Goal: Task Accomplishment & Management: Manage account settings

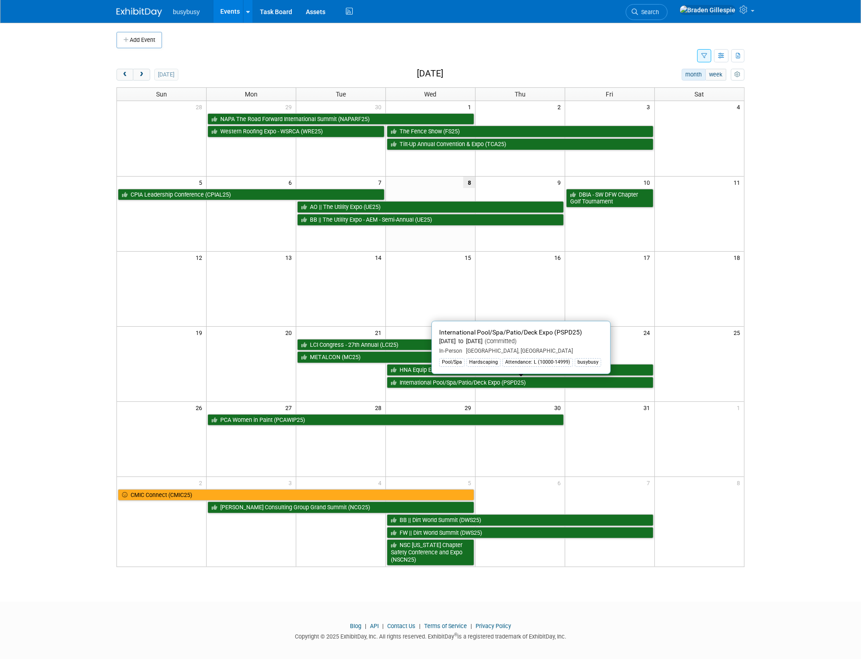
drag, startPoint x: 479, startPoint y: 384, endPoint x: 486, endPoint y: 380, distance: 8.1
click at [479, 383] on link "International Pool/Spa/Patio/Deck Expo (PSPD25)" at bounding box center [520, 383] width 267 height 12
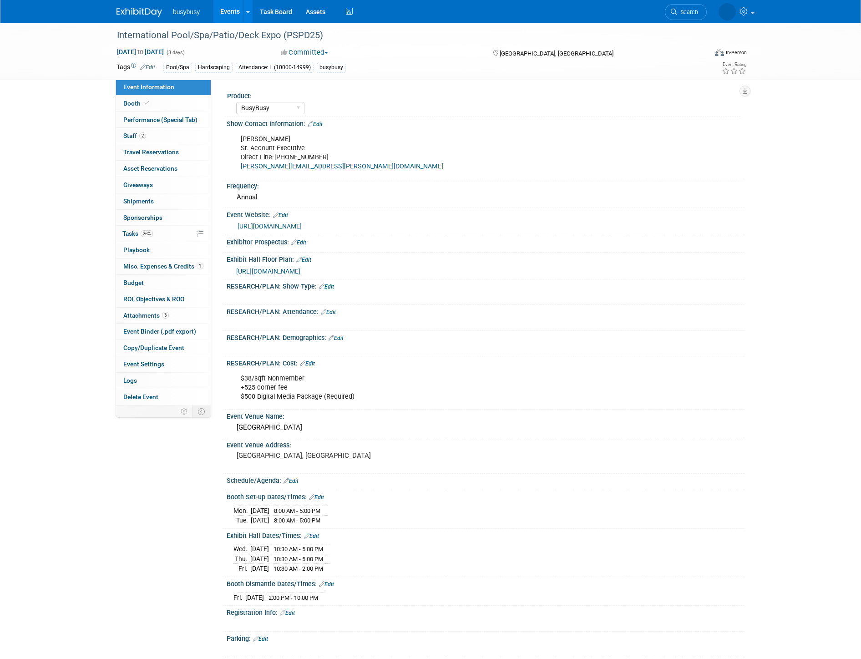
select select "BusyBusy"
click at [659, 13] on span "Search" at bounding box center [648, 12] width 21 height 7
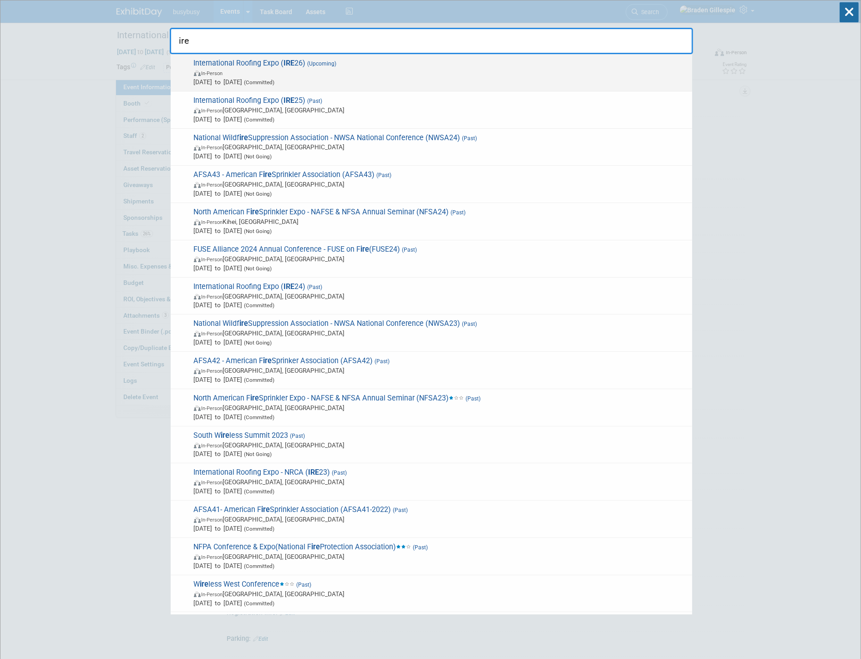
type input "ire"
click at [453, 69] on span "In-Person" at bounding box center [441, 72] width 494 height 9
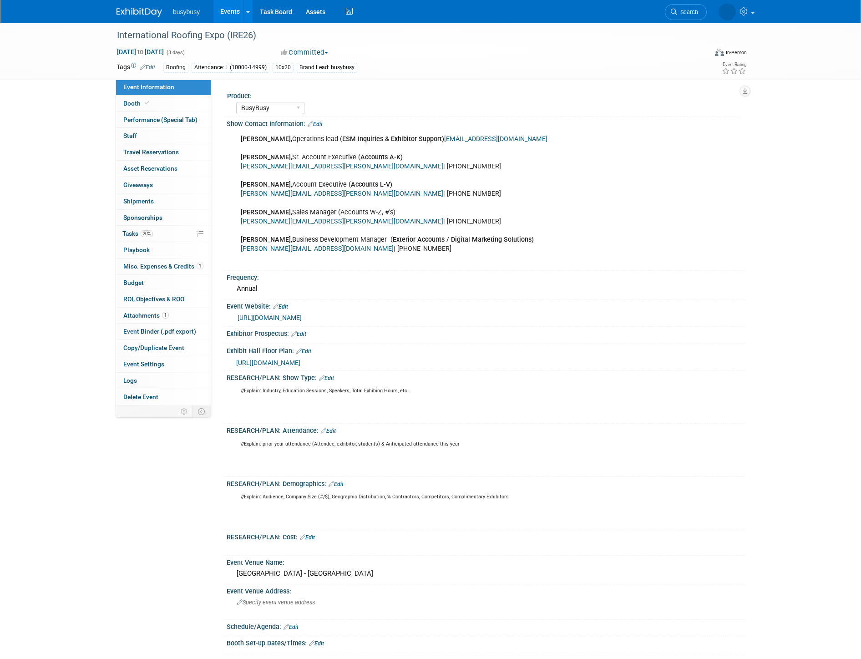
select select "BusyBusy"
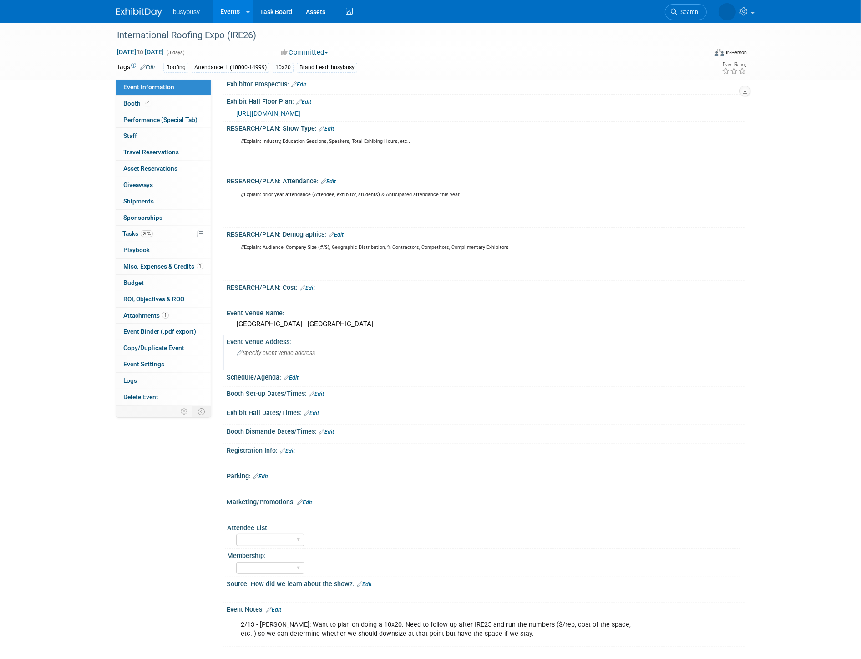
scroll to position [252, 0]
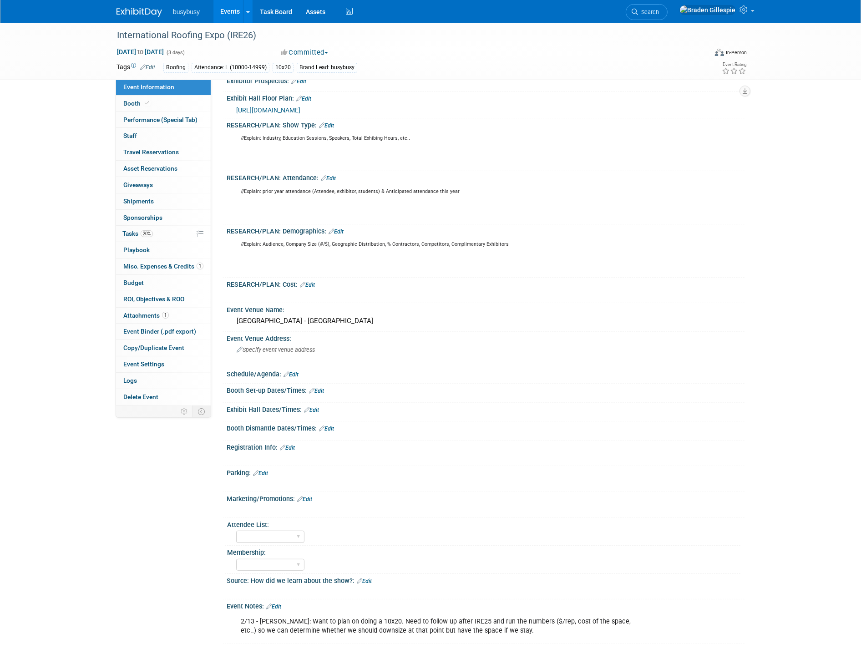
click at [308, 496] on link "Edit" at bounding box center [304, 499] width 15 height 6
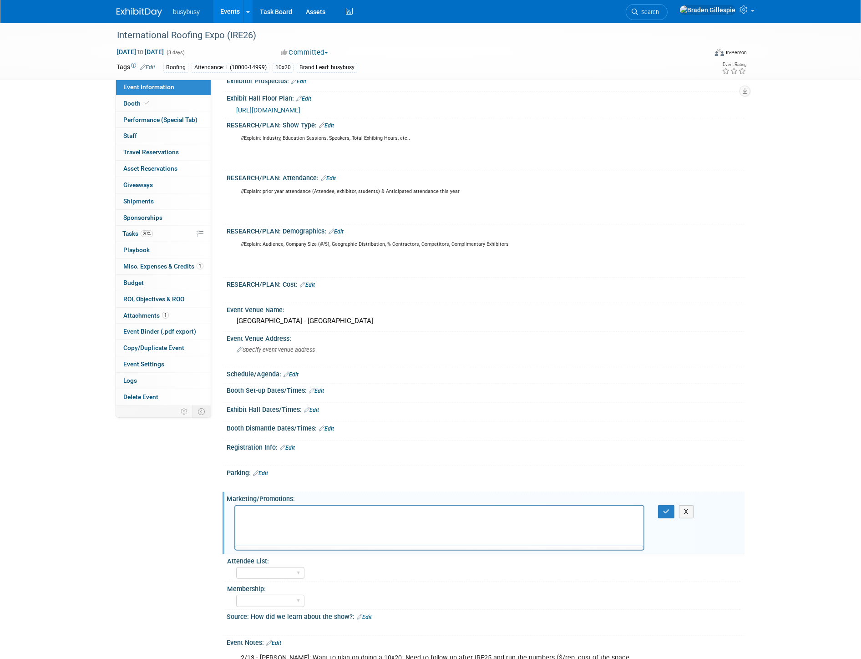
scroll to position [0, 0]
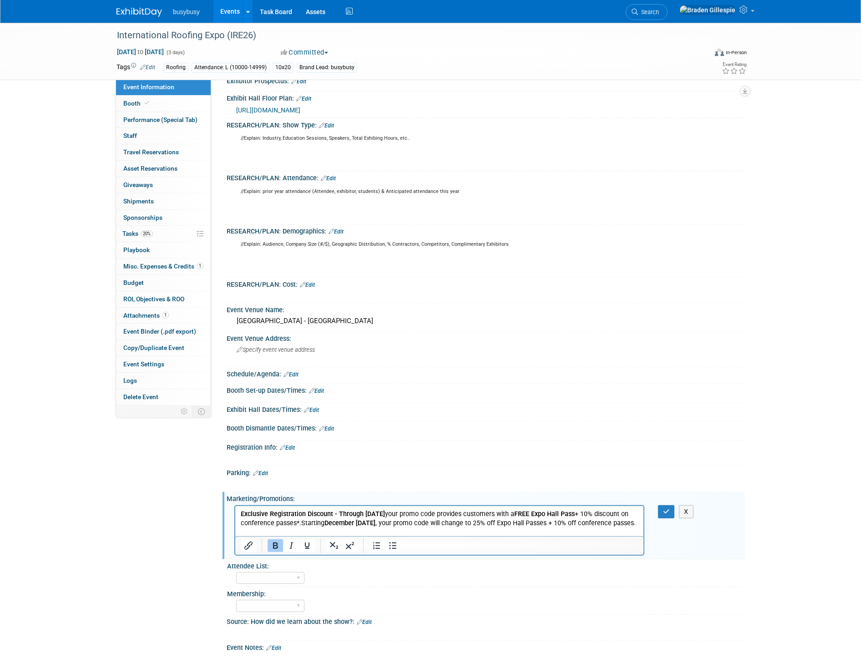
click at [300, 527] on p "Exclusive Registration Discount - Through December 12 your promo code provides …" at bounding box center [439, 518] width 398 height 18
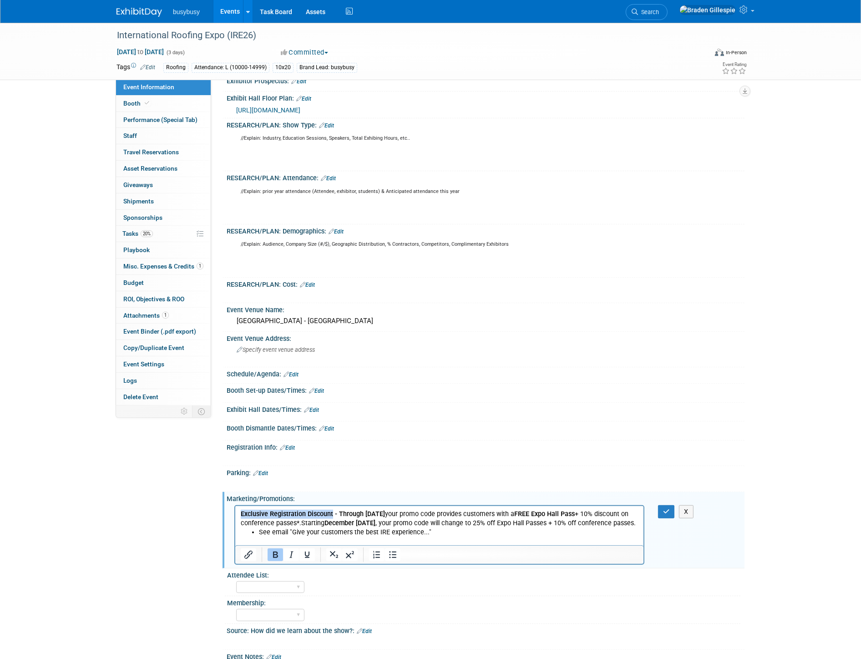
drag, startPoint x: 240, startPoint y: 512, endPoint x: 332, endPoint y: 514, distance: 91.4
click at [332, 514] on b "Exclusive Registration Discount - Through December 12" at bounding box center [312, 513] width 144 height 8
click at [236, 551] on div at bounding box center [248, 554] width 27 height 15
click at [249, 550] on icon "Insert/edit link" at bounding box center [248, 554] width 8 height 8
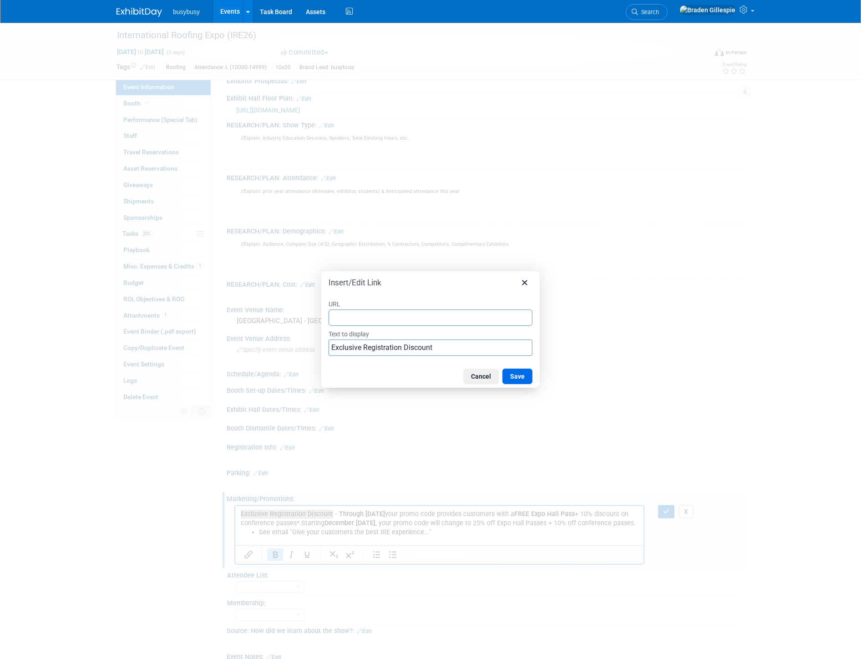
type input "https://vipguestinvites.com/s/event_landing.php?event_id=104&utm_campaign=CRE26…"
click at [515, 374] on button "Save" at bounding box center [517, 375] width 30 height 15
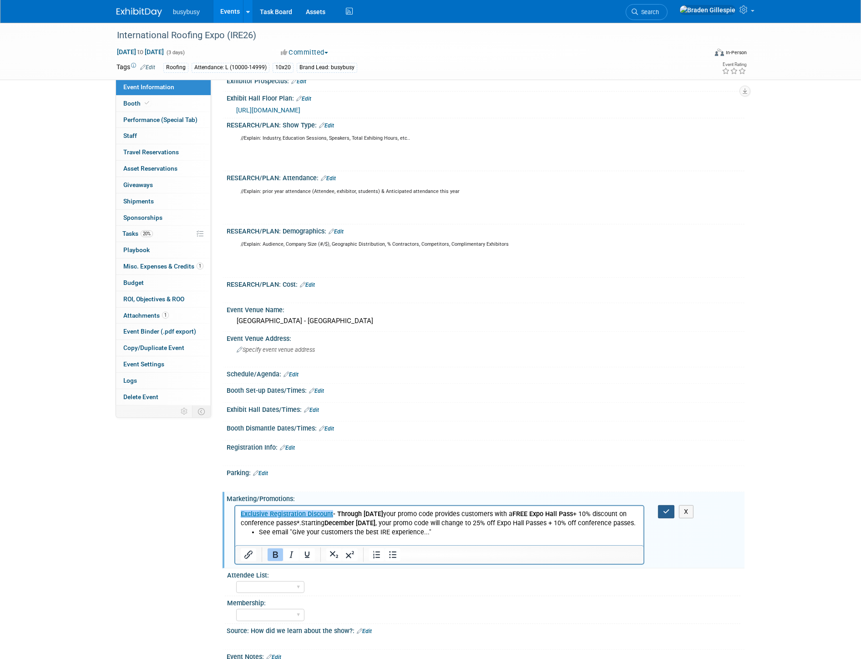
click at [663, 509] on icon "button" at bounding box center [666, 511] width 7 height 6
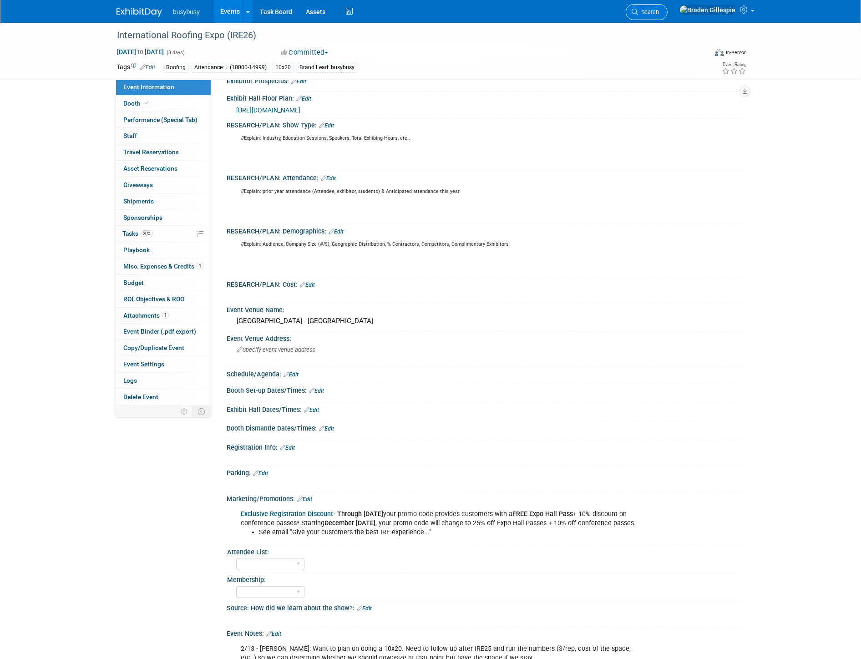
click at [659, 11] on span "Search" at bounding box center [648, 12] width 21 height 7
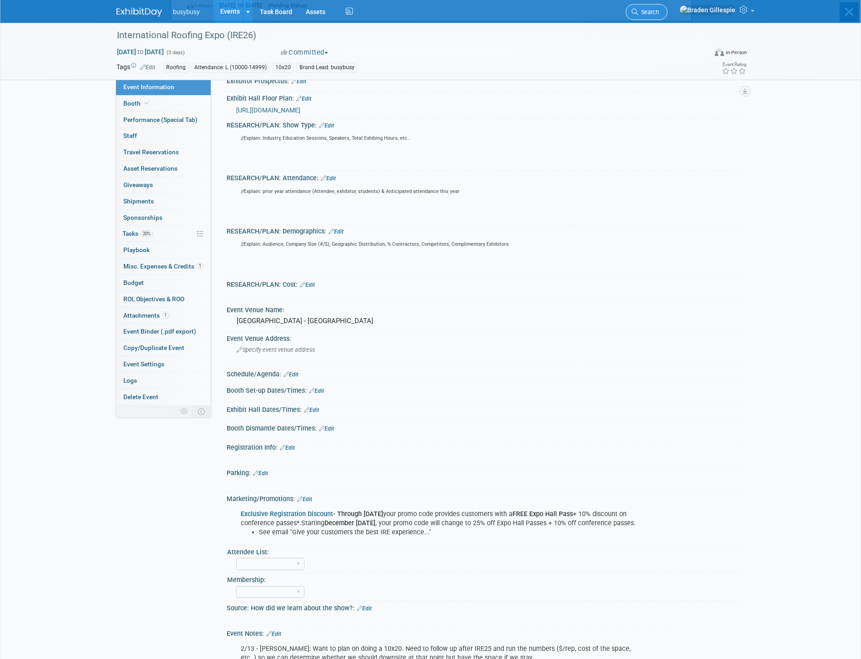
scroll to position [0, 0]
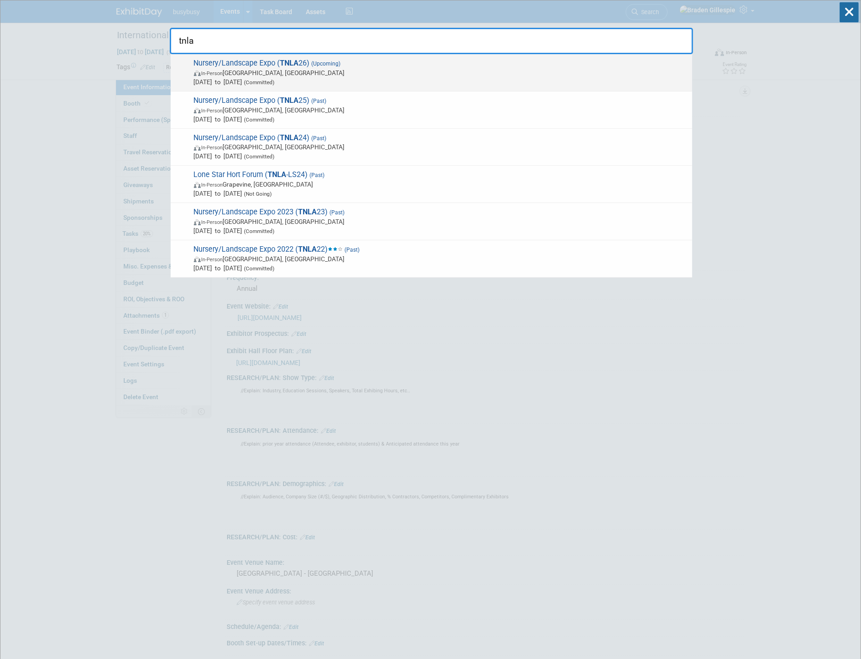
type input "tnla"
click at [455, 68] on span "In-Person San Antonio, TX" at bounding box center [441, 72] width 494 height 9
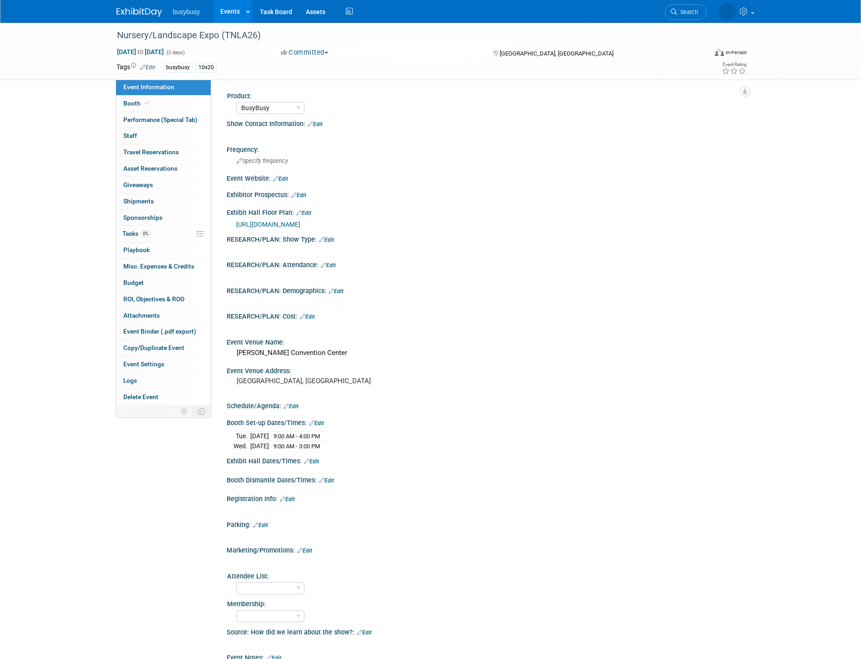
select select "BusyBusy"
click at [158, 105] on link "Booth" at bounding box center [163, 104] width 95 height 16
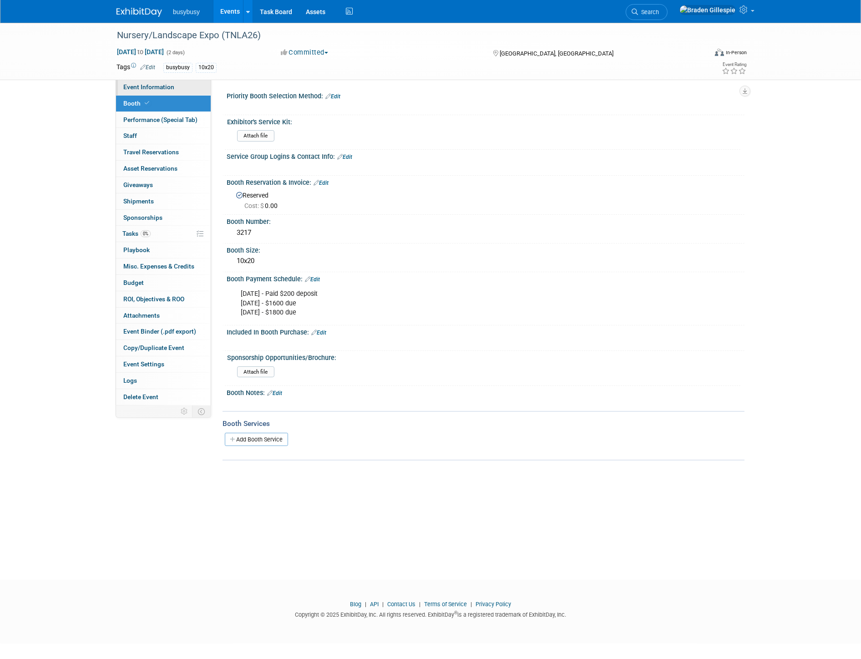
click at [161, 90] on span "Event Information" at bounding box center [148, 86] width 51 height 7
select select "BusyBusy"
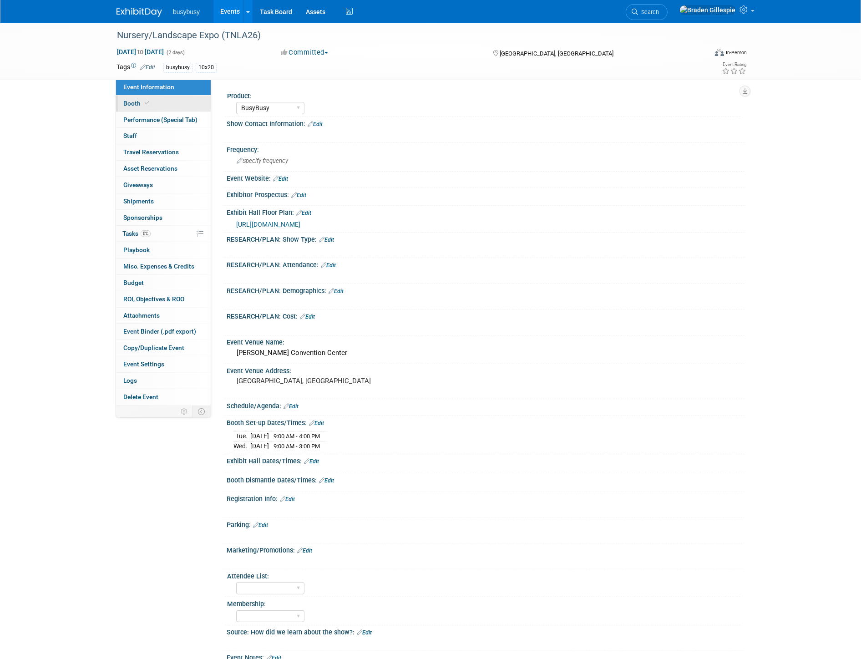
click at [155, 106] on link "Booth" at bounding box center [163, 104] width 95 height 16
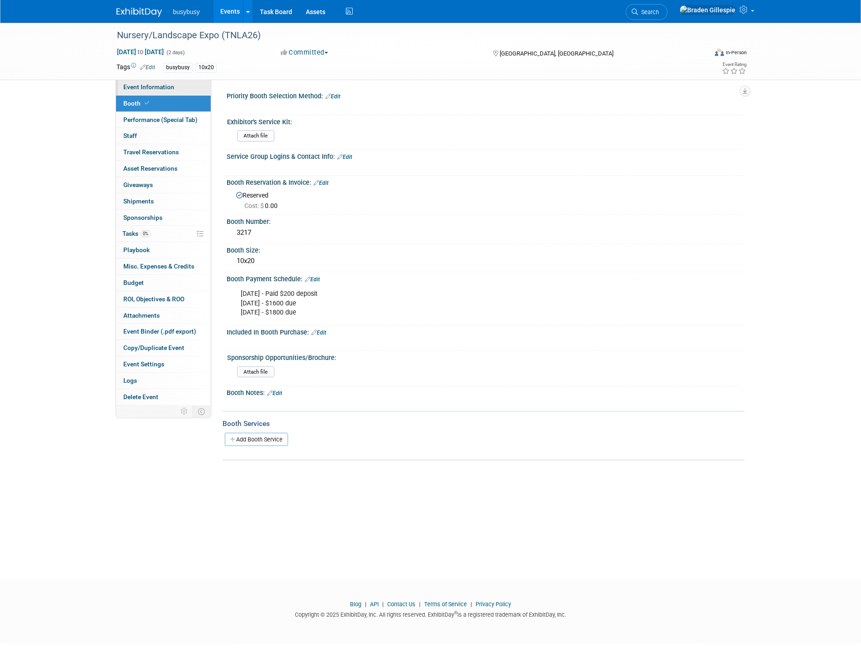
click at [165, 84] on span "Event Information" at bounding box center [148, 86] width 51 height 7
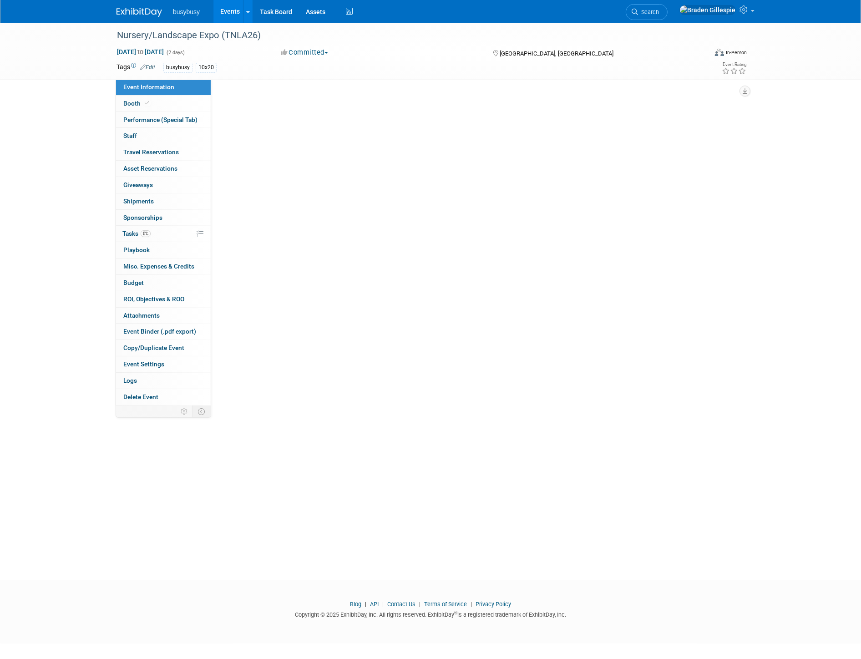
select select "BusyBusy"
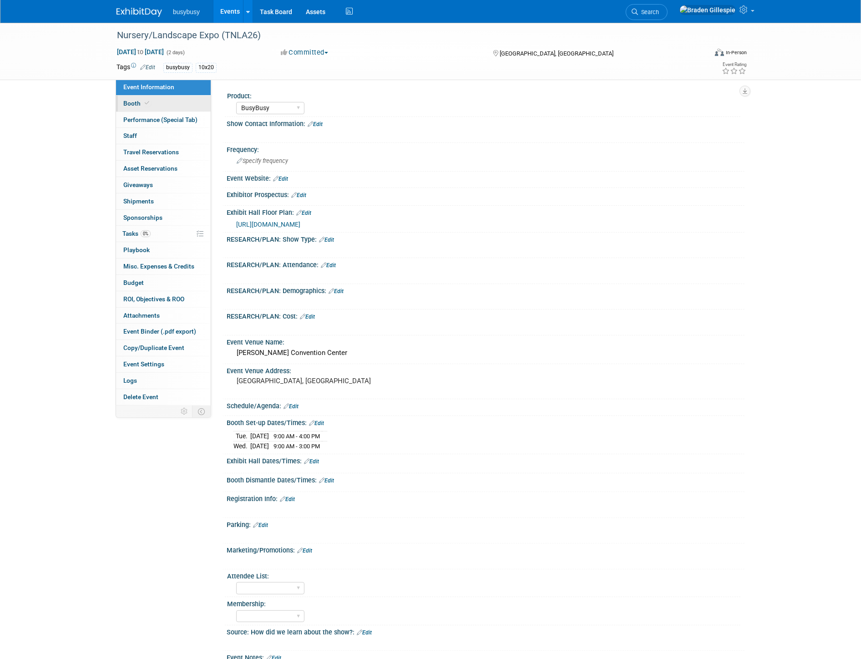
click at [180, 101] on link "Booth" at bounding box center [163, 104] width 95 height 16
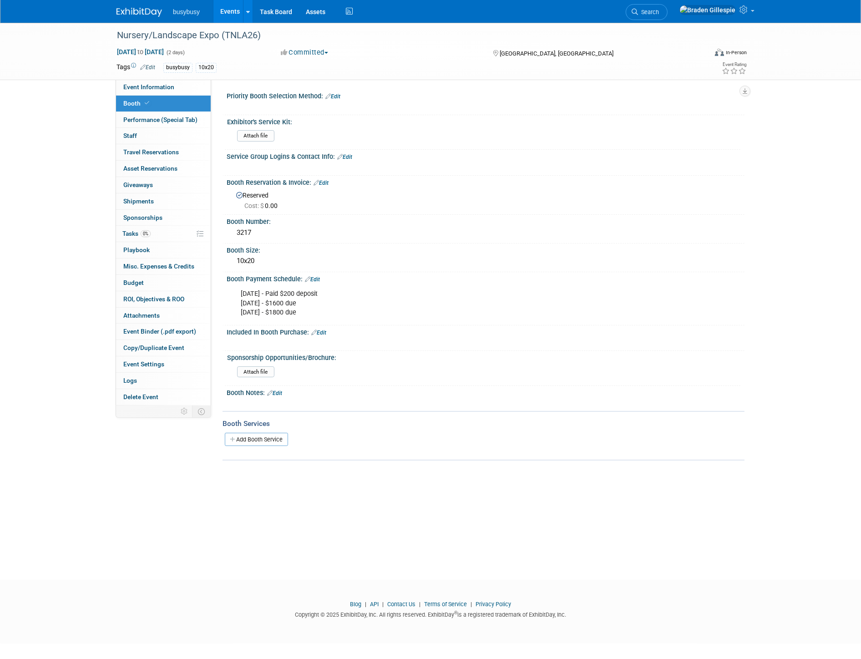
click at [348, 156] on link "Edit" at bounding box center [344, 157] width 15 height 6
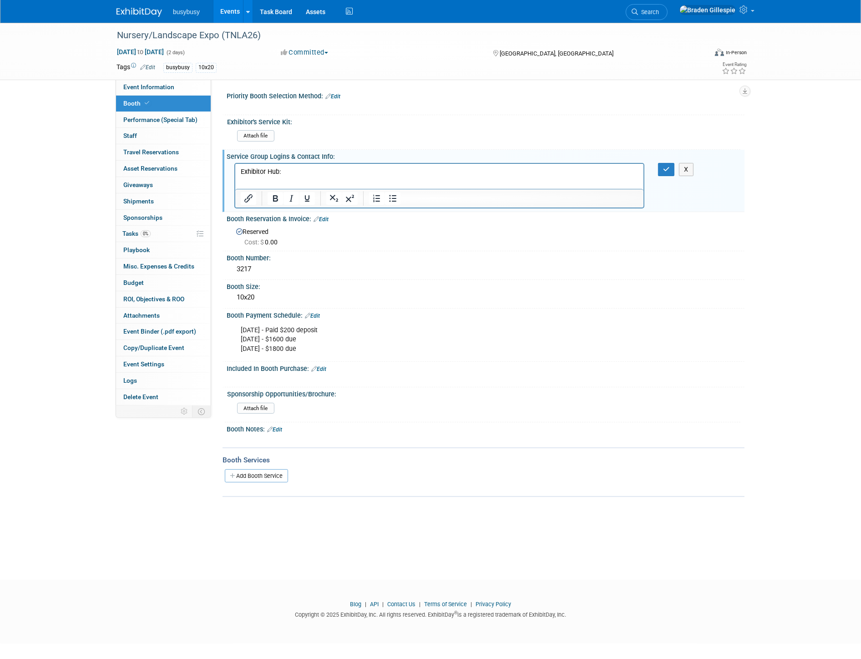
click at [301, 168] on p "Exhibitor Hub:" at bounding box center [439, 171] width 398 height 9
click at [243, 197] on icon "Insert/edit link" at bounding box center [248, 198] width 11 height 11
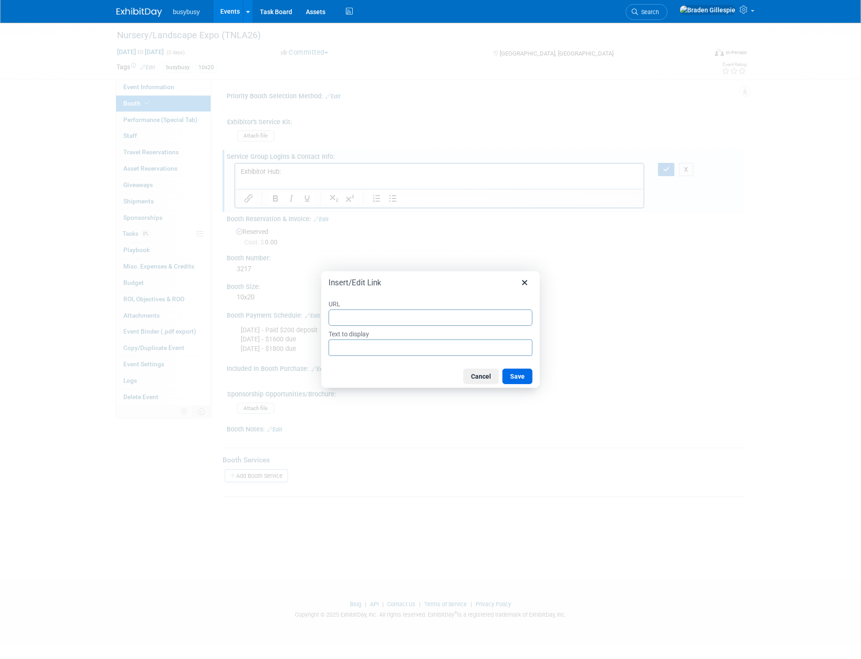
type input "https://nle2026.smallworldlabs.com/home"
click at [516, 374] on button "Save" at bounding box center [517, 375] width 30 height 15
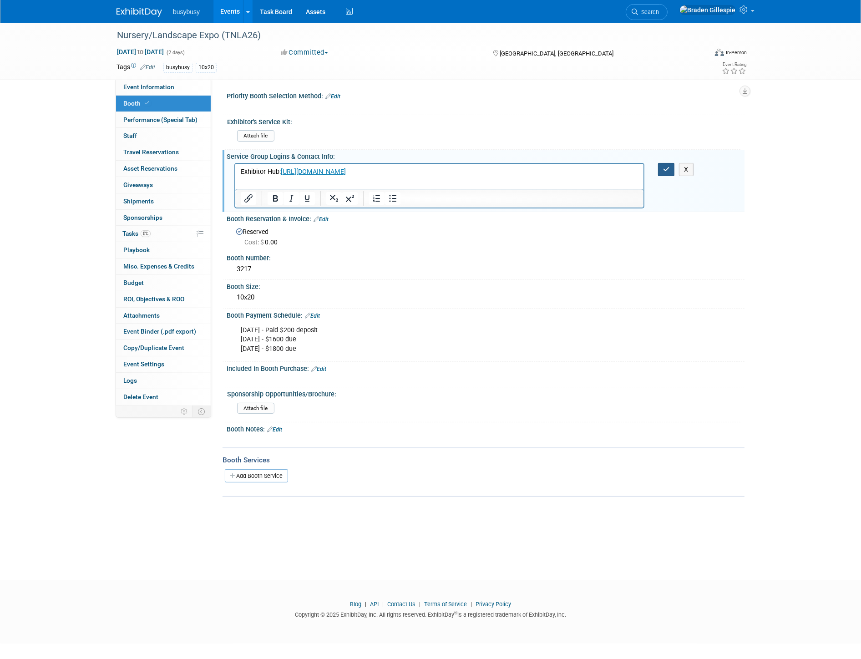
click at [665, 171] on icon "button" at bounding box center [666, 169] width 7 height 6
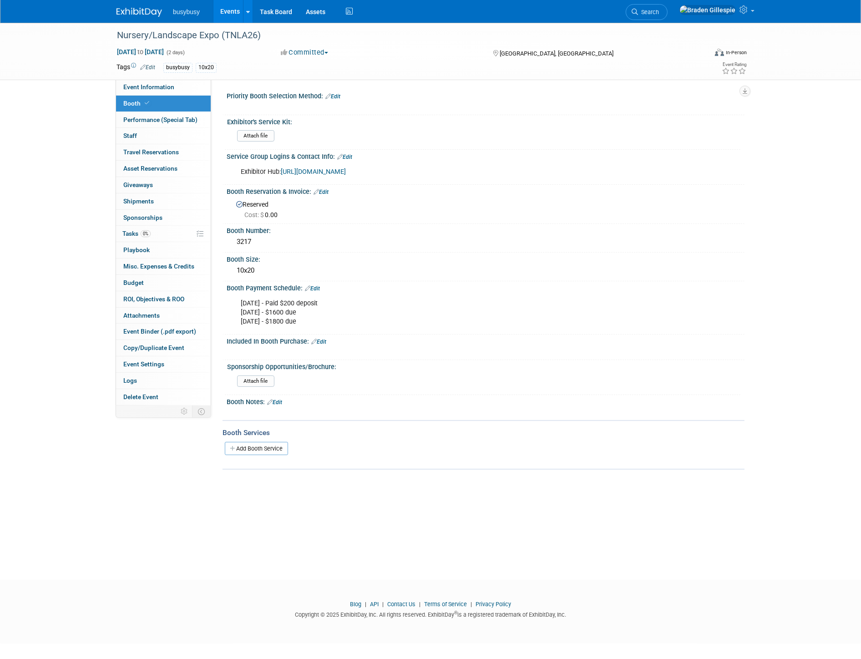
click at [139, 12] on img at bounding box center [138, 12] width 45 height 9
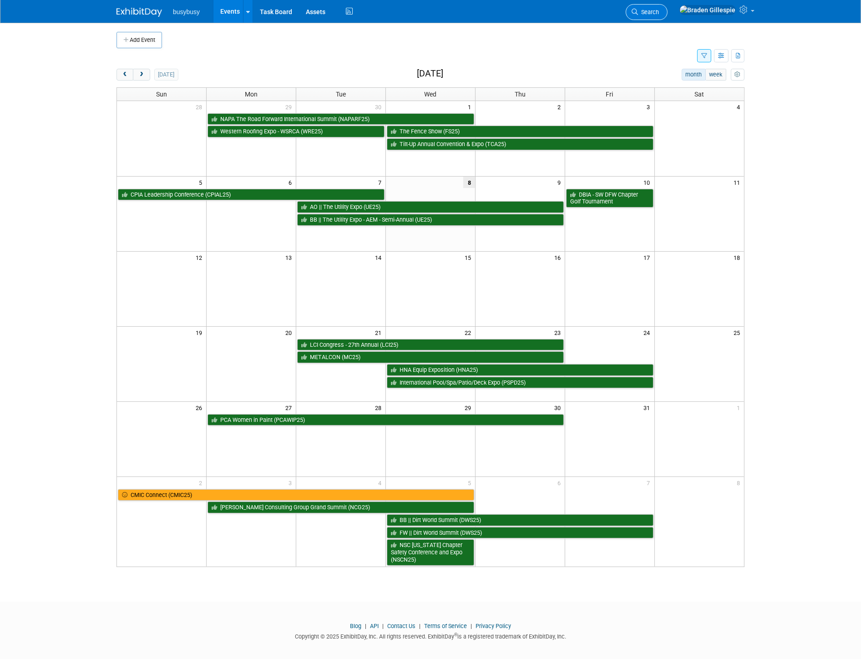
click at [659, 13] on span "Search" at bounding box center [648, 12] width 21 height 7
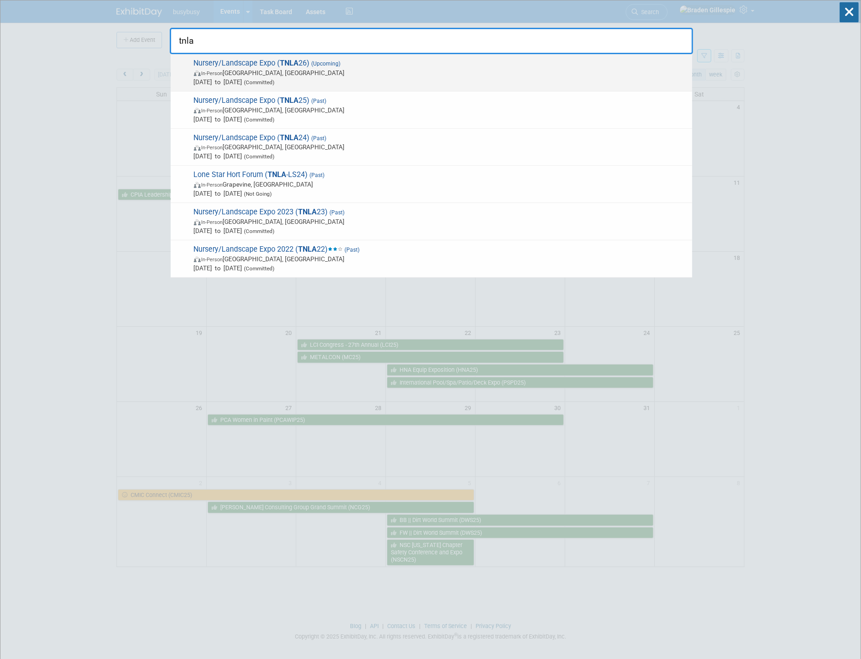
type input "tnla"
click at [620, 65] on span "Nursery/Landscape Expo ( TNLA 26) (Upcoming) In-Person [GEOGRAPHIC_DATA], [GEOG…" at bounding box center [439, 73] width 496 height 28
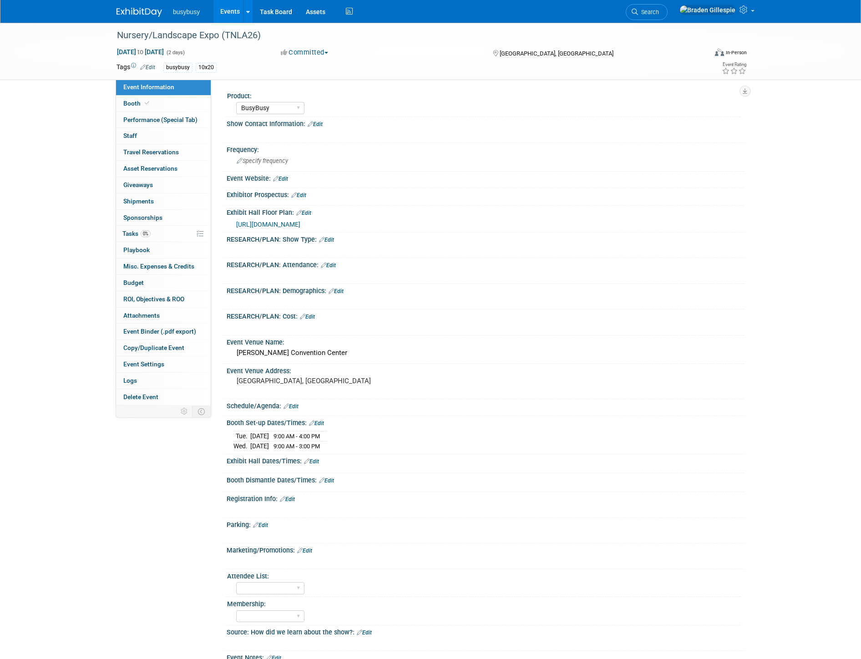
select select "BusyBusy"
click at [156, 99] on link "Booth" at bounding box center [163, 104] width 95 height 16
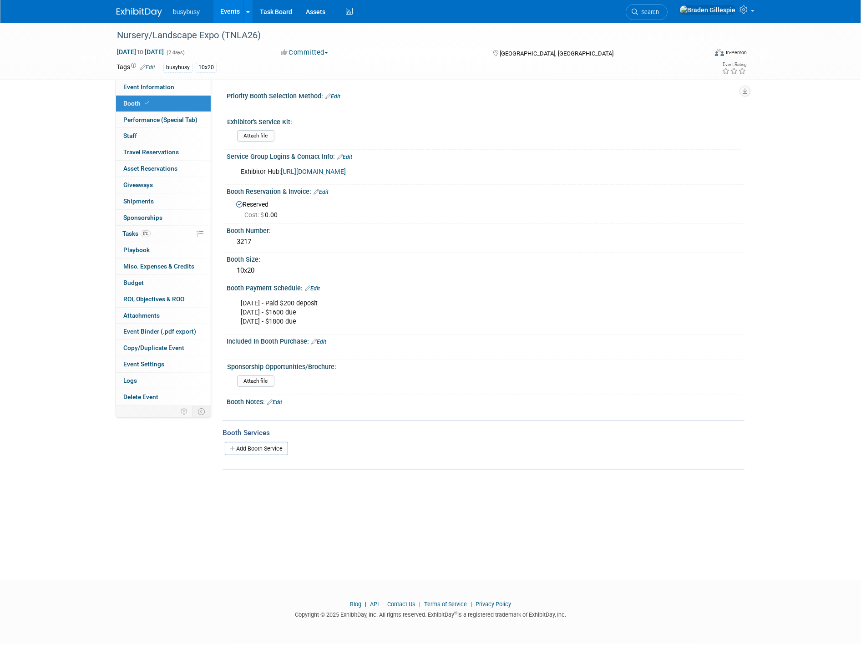
click at [144, 11] on img at bounding box center [138, 12] width 45 height 9
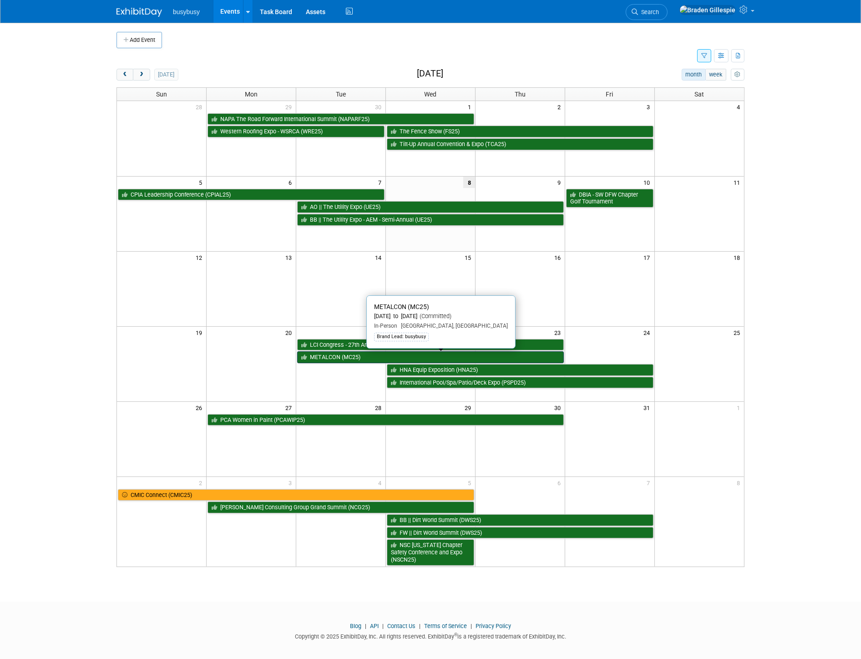
click at [378, 359] on link "METALCON (MC25)" at bounding box center [430, 357] width 267 height 12
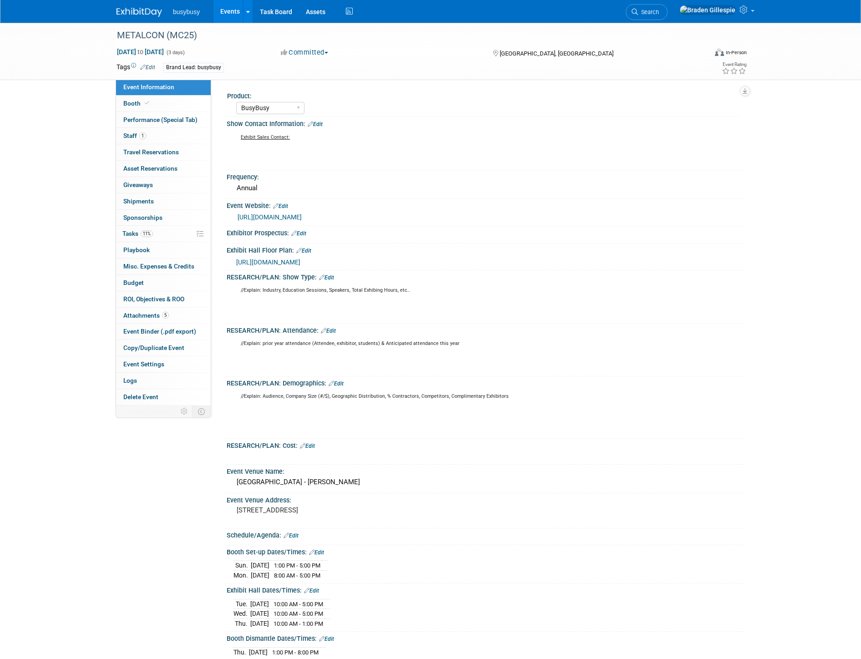
select select "BusyBusy"
click at [164, 173] on link "0 Asset Reservations 0" at bounding box center [163, 169] width 95 height 16
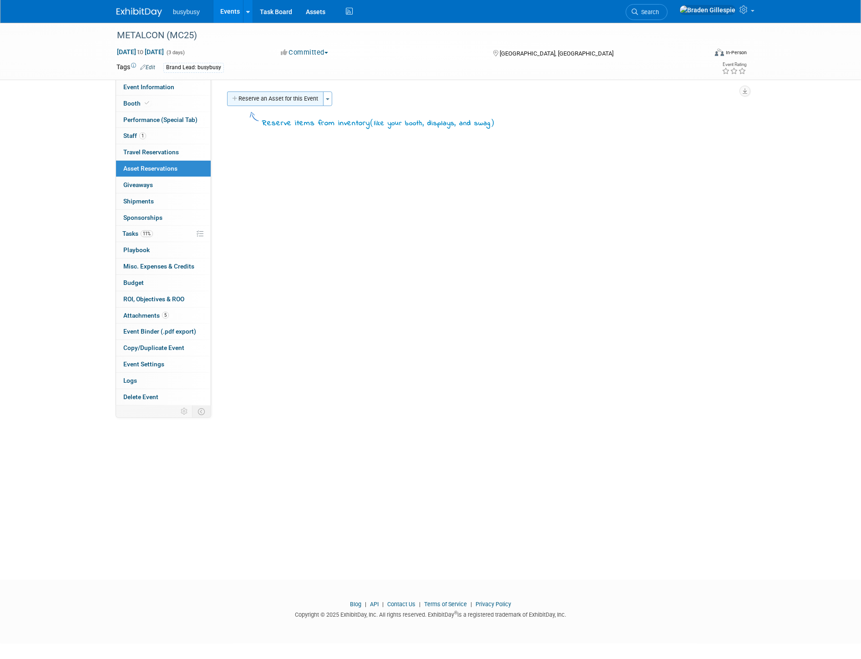
click at [274, 98] on button "Reserve an Asset for this Event" at bounding box center [275, 98] width 96 height 15
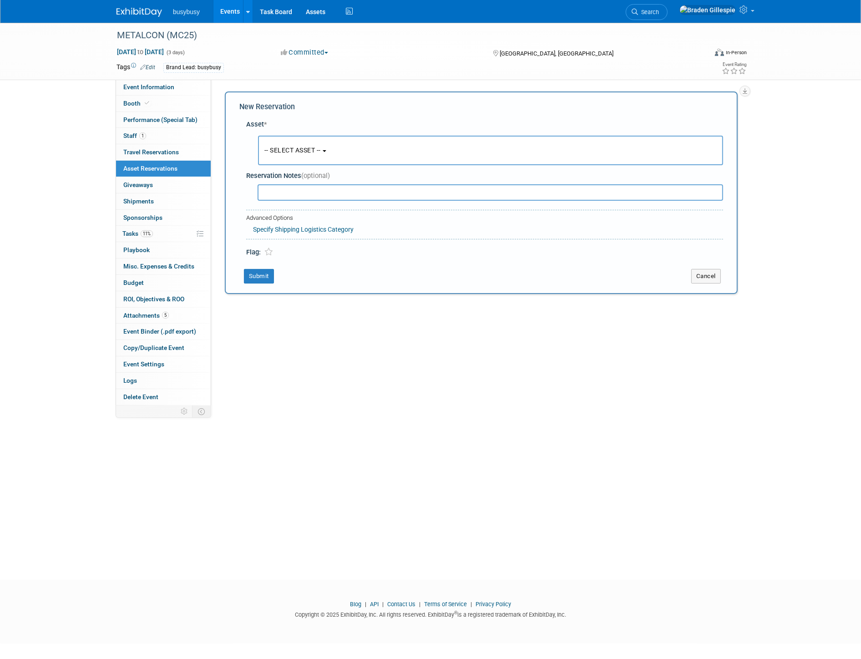
click at [306, 144] on button "-- SELECT ASSET --" at bounding box center [490, 151] width 465 height 30
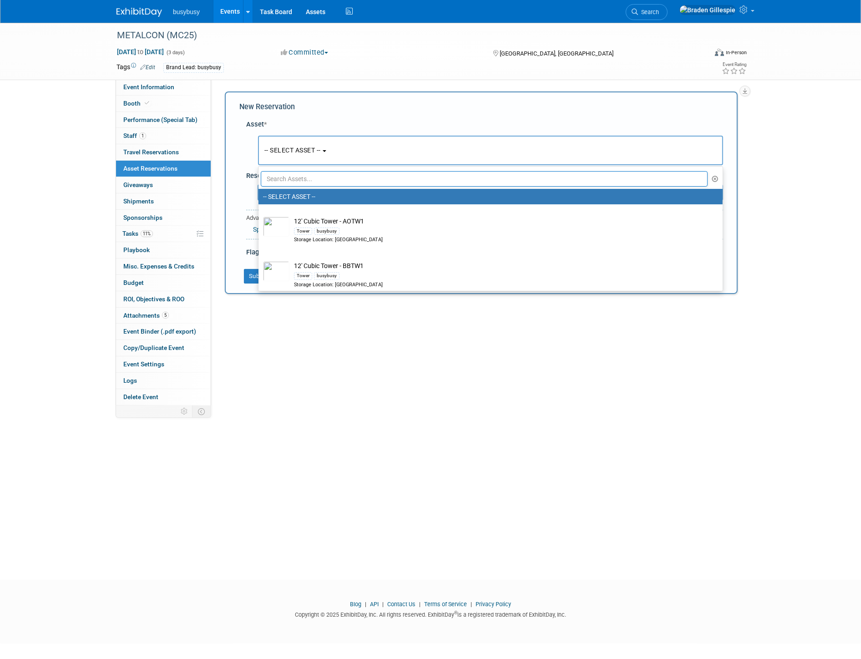
click at [315, 178] on input "text" at bounding box center [484, 178] width 447 height 15
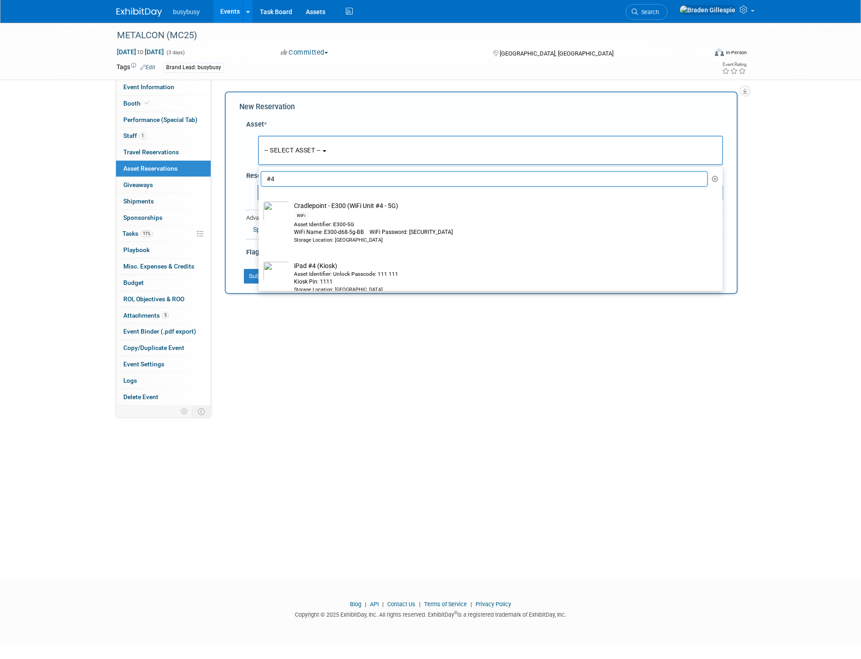
drag, startPoint x: 290, startPoint y: 167, endPoint x: 262, endPoint y: 166, distance: 28.7
click at [262, 166] on ul "#4 -- SELECT ASSET -- 12' Cubic Tower - AOTW1 Tower busybusy Storage Location: …" at bounding box center [490, 228] width 465 height 125
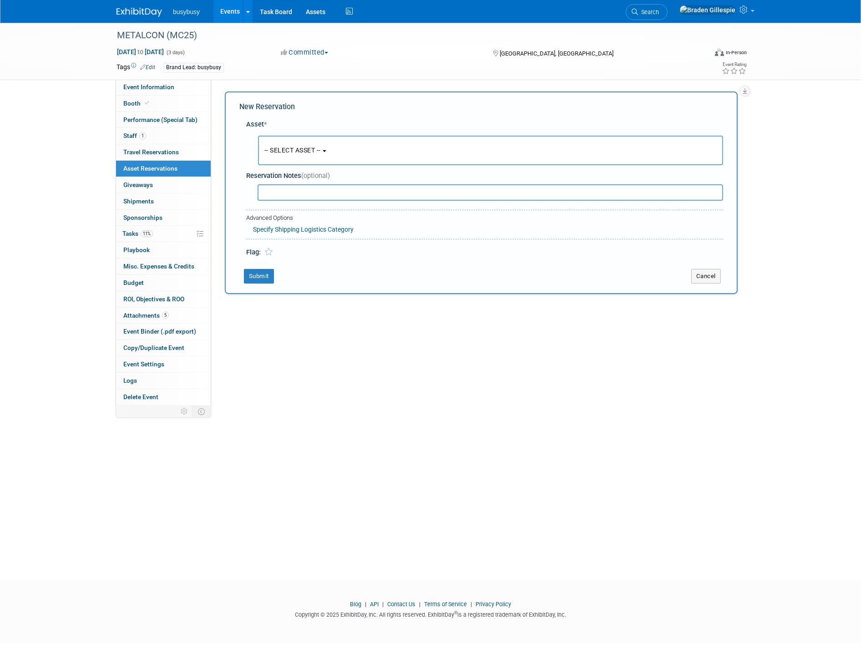
click at [296, 174] on div "Reservation Notes (optional)" at bounding box center [484, 176] width 477 height 10
click at [296, 153] on span "-- SELECT ASSET --" at bounding box center [292, 149] width 56 height 7
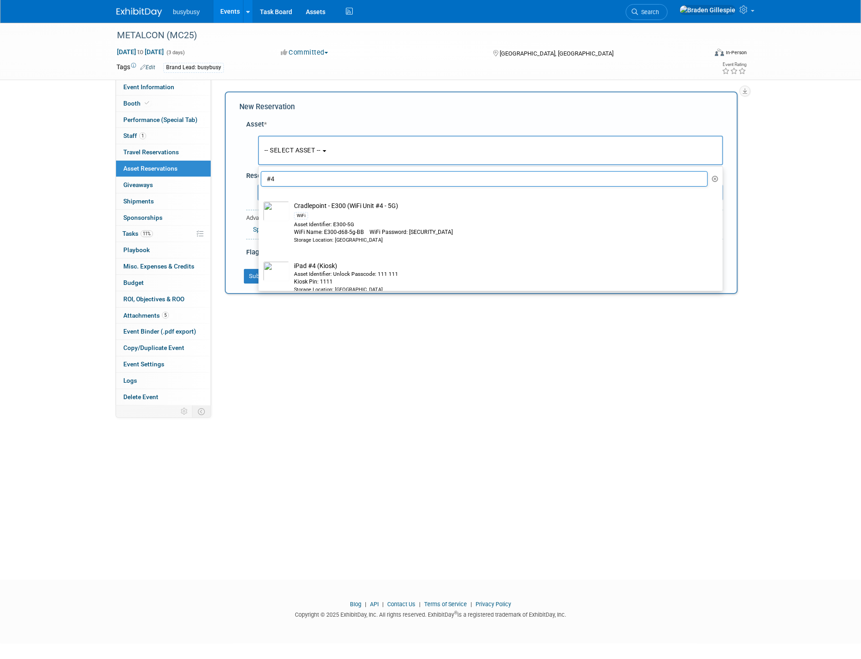
click at [298, 176] on input "#4" at bounding box center [484, 178] width 447 height 15
type input "#"
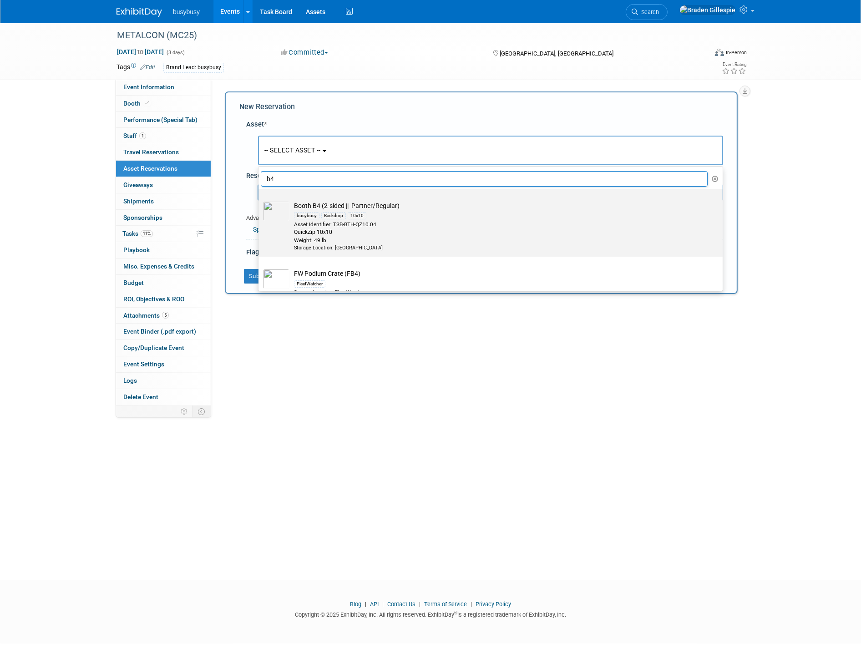
type input "b4"
click at [364, 225] on div "Asset Identifier: TSB-BTH-QZ10.04" at bounding box center [499, 225] width 410 height 8
click at [260, 200] on input "Booth B4 (2-sided || Partner/Regular) busybusy Backdrop 10x10 Asset Identifier:…" at bounding box center [257, 197] width 6 height 6
select select "10711661"
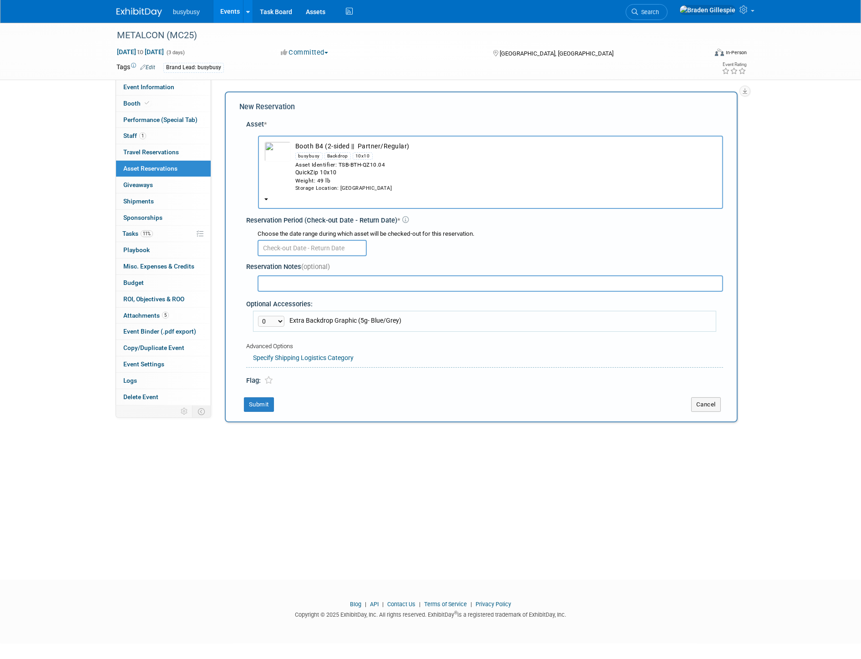
click at [313, 242] on input "text" at bounding box center [311, 248] width 109 height 16
click at [287, 352] on span "20" at bounding box center [287, 349] width 18 height 18
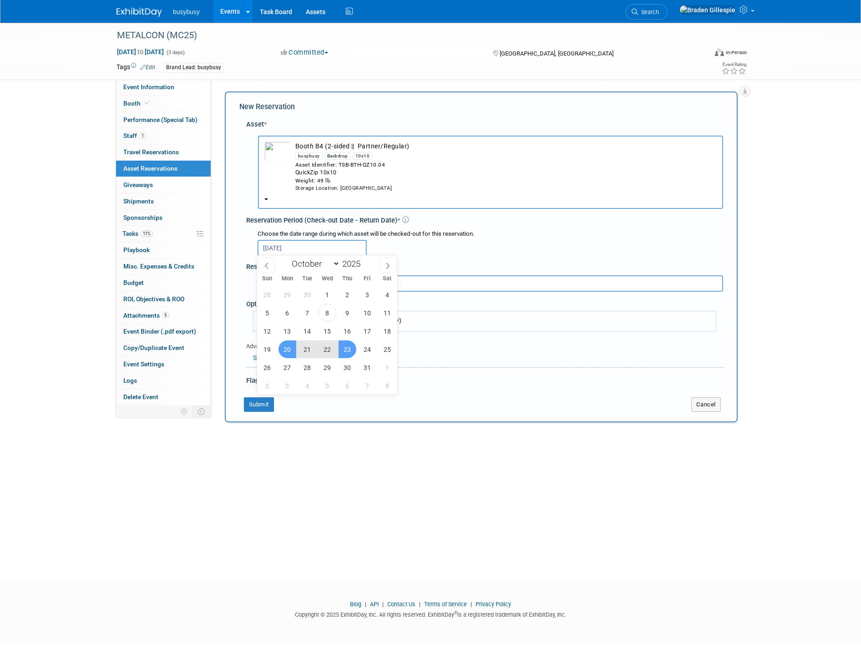
click at [346, 349] on span "23" at bounding box center [347, 349] width 18 height 18
type input "Oct 20, 2025 to Oct 23, 2025"
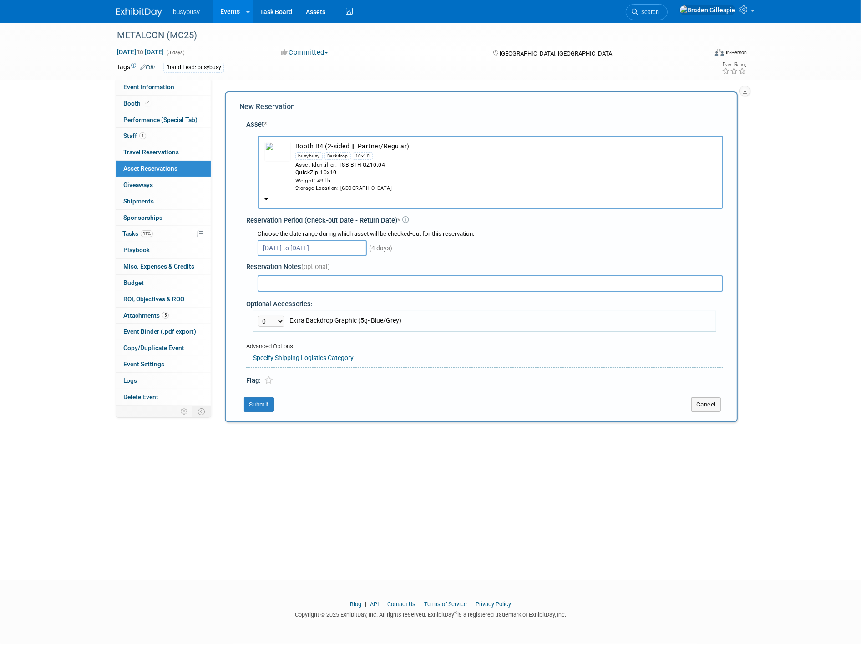
click at [289, 280] on input "text" at bounding box center [489, 283] width 465 height 16
type input "Using B5 Graphic"
click at [277, 318] on select "0 1" at bounding box center [271, 321] width 26 height 11
select select "1"
click at [258, 316] on select "0 1" at bounding box center [271, 321] width 26 height 11
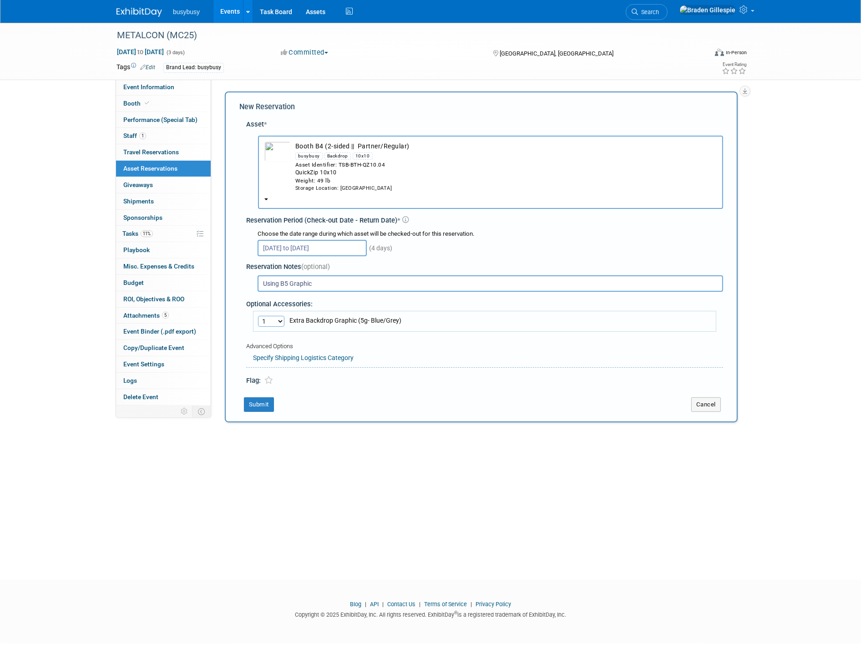
drag, startPoint x: 315, startPoint y: 278, endPoint x: 217, endPoint y: 278, distance: 97.3
click at [218, 279] on div "Product: AlignOps BusyBusy FleetWatcher SafetyReports ToolWatch Show Contact In…" at bounding box center [477, 242] width 533 height 327
type input "Using B5 Graphic!"
click at [265, 405] on button "Submit" at bounding box center [259, 404] width 30 height 15
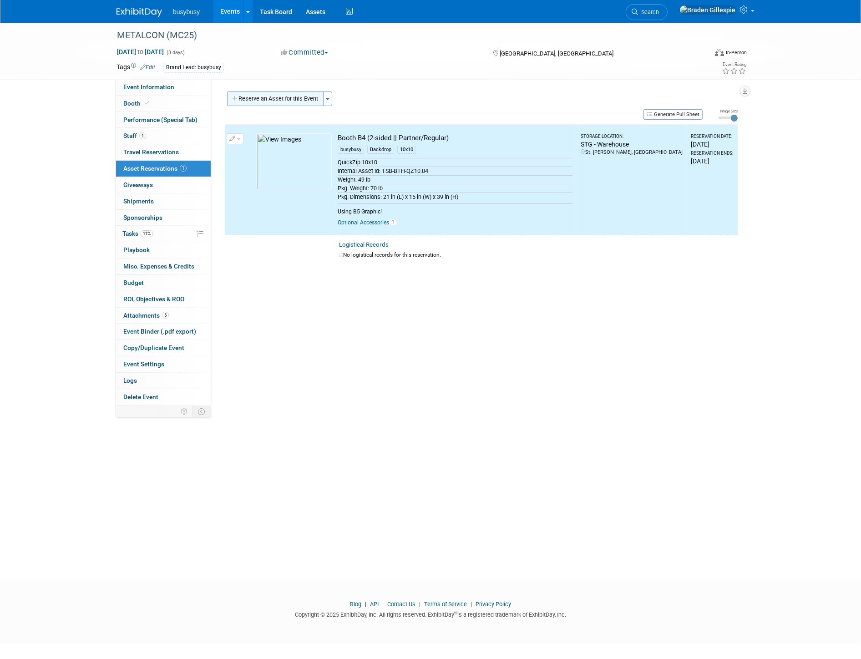
click at [283, 99] on button "Reserve an Asset for this Event" at bounding box center [275, 98] width 96 height 15
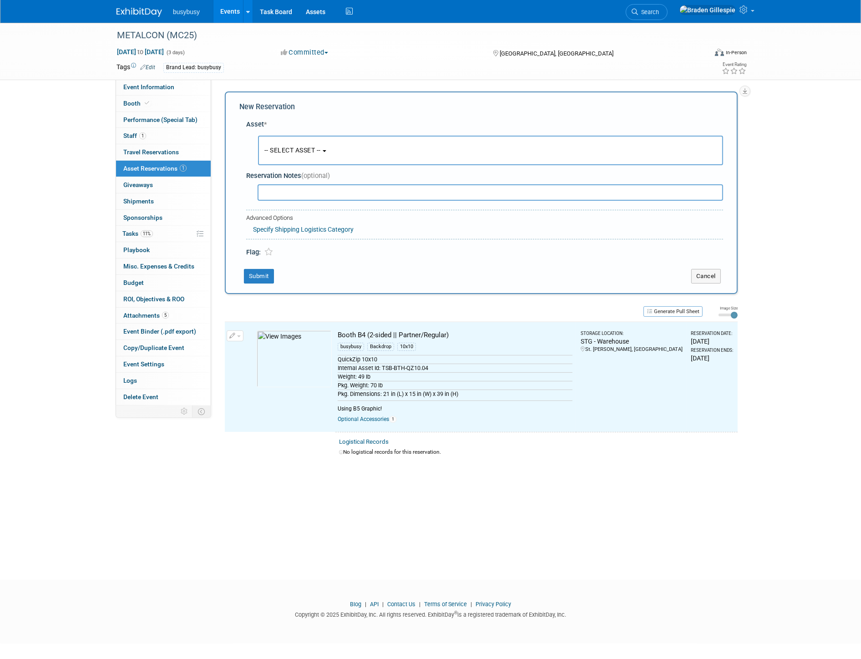
click at [283, 149] on span "-- SELECT ASSET --" at bounding box center [292, 149] width 56 height 7
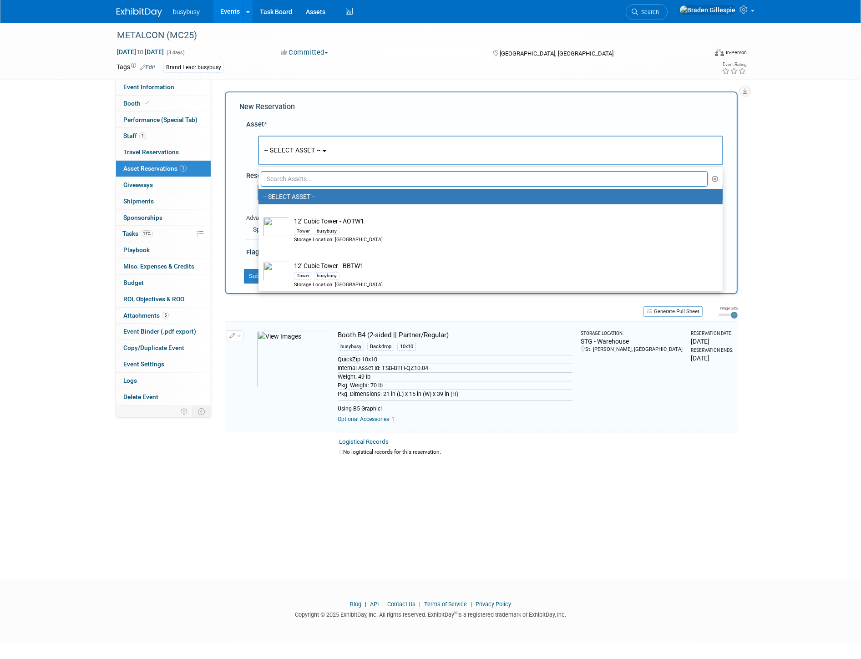
click at [285, 180] on input "text" at bounding box center [484, 178] width 447 height 15
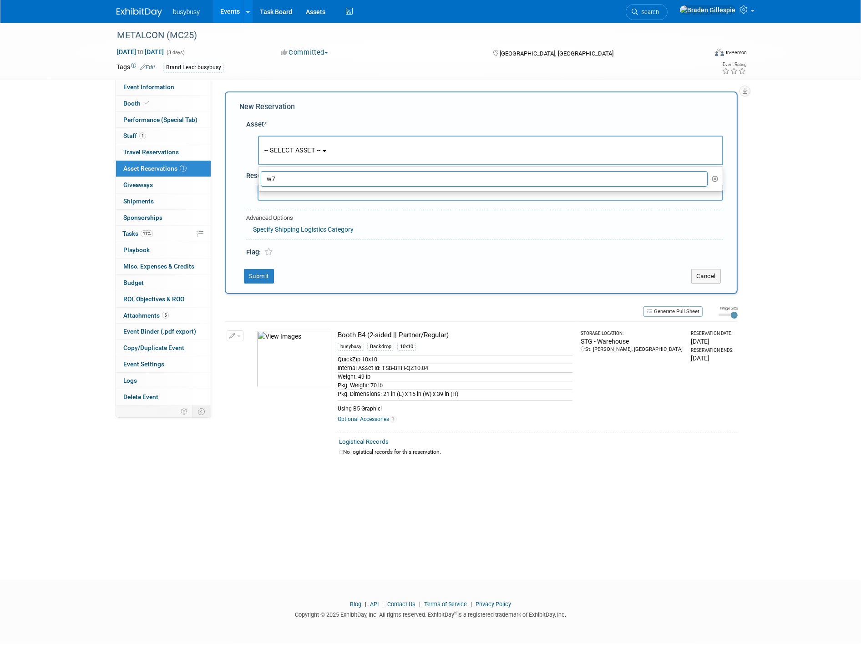
type input "w"
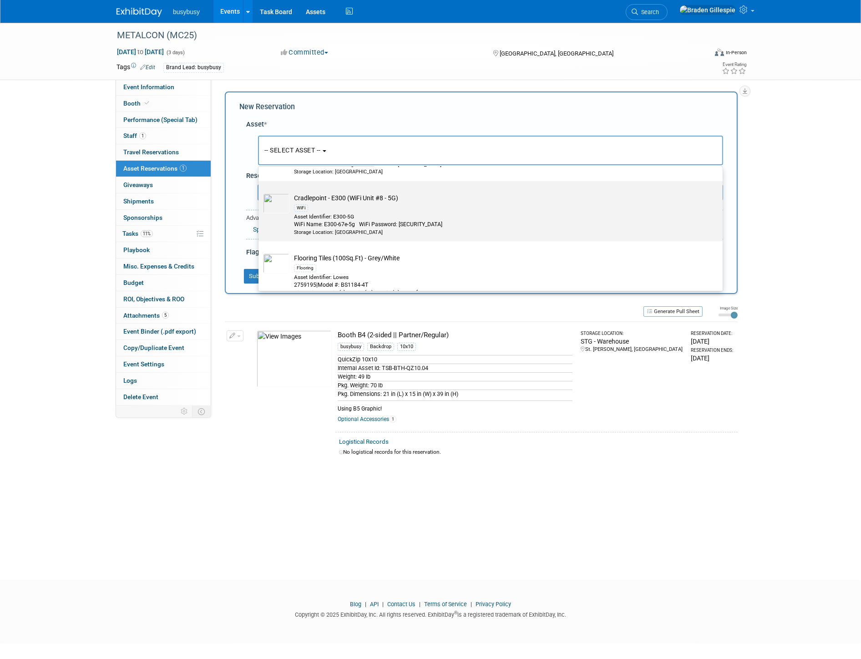
scroll to position [151, 0]
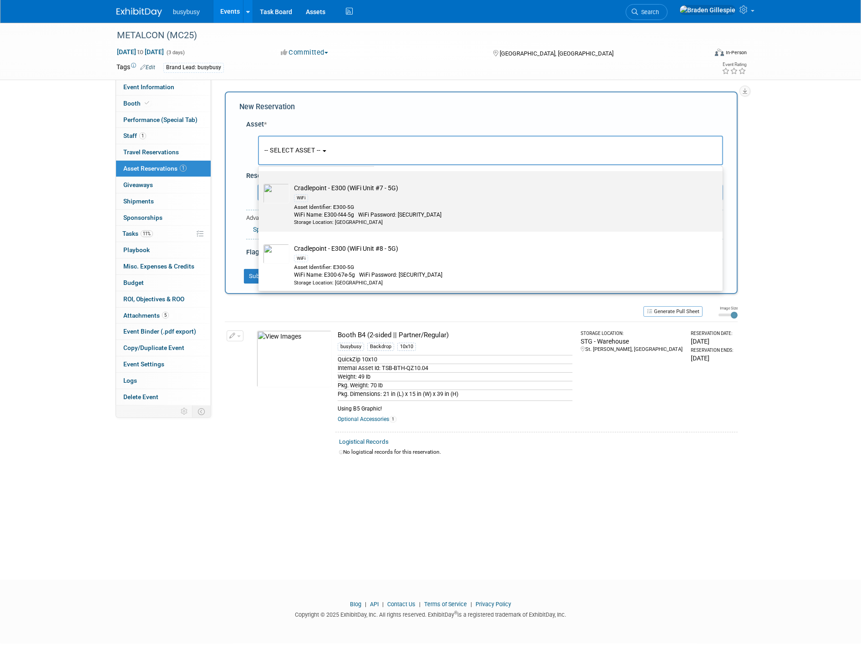
type input "7"
click at [362, 206] on div "Asset Identifier: E300-5G" at bounding box center [499, 207] width 410 height 8
click at [260, 182] on input "Cradlepoint - E300 (WiFi Unit #7 - 5G) WiFi Asset Identifier: E300-5G WiFi Name…" at bounding box center [257, 179] width 6 height 6
select select "10723211"
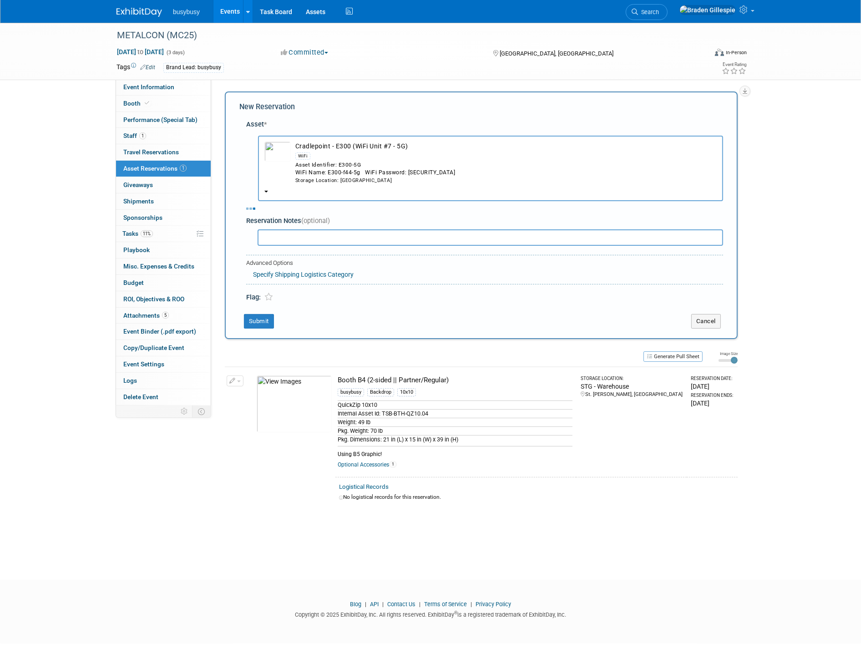
select select "9"
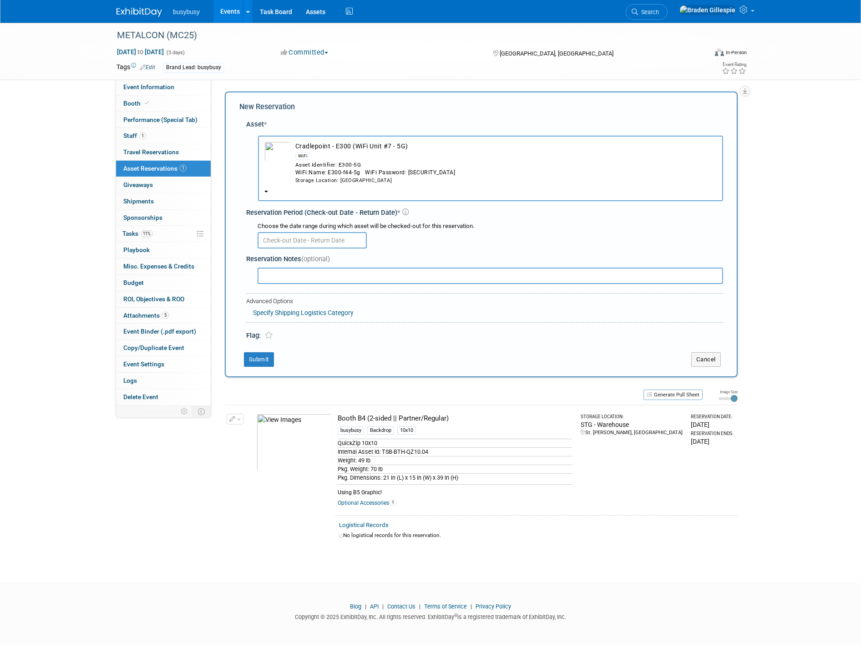
click at [302, 247] on div "Choose the date range during which asset will be checked-out for this reservati…" at bounding box center [486, 235] width 473 height 32
click at [297, 242] on input "text" at bounding box center [311, 240] width 109 height 16
click at [288, 344] on span "20" at bounding box center [287, 342] width 18 height 18
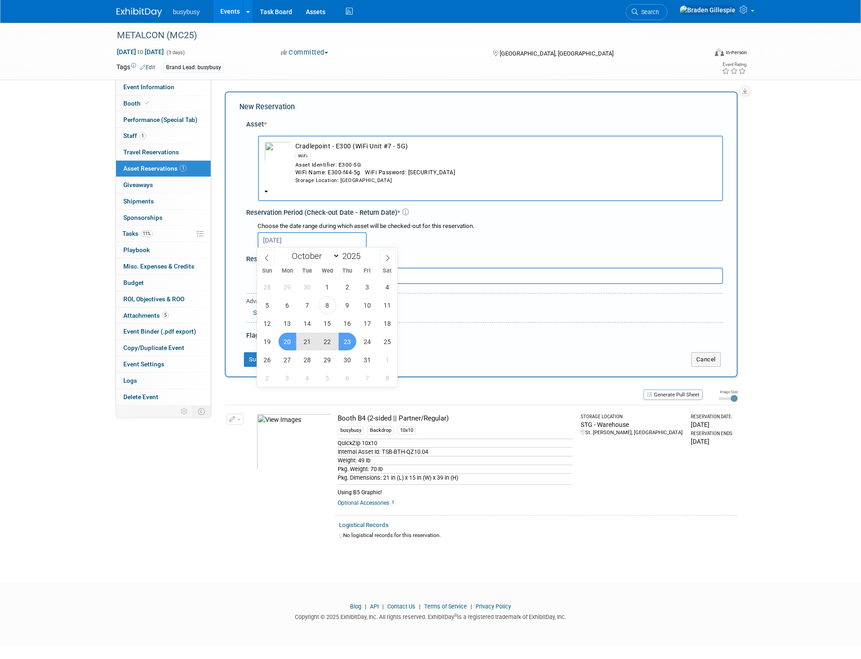
click at [348, 343] on span "23" at bounding box center [347, 342] width 18 height 18
type input "Oct 20, 2025 to Oct 23, 2025"
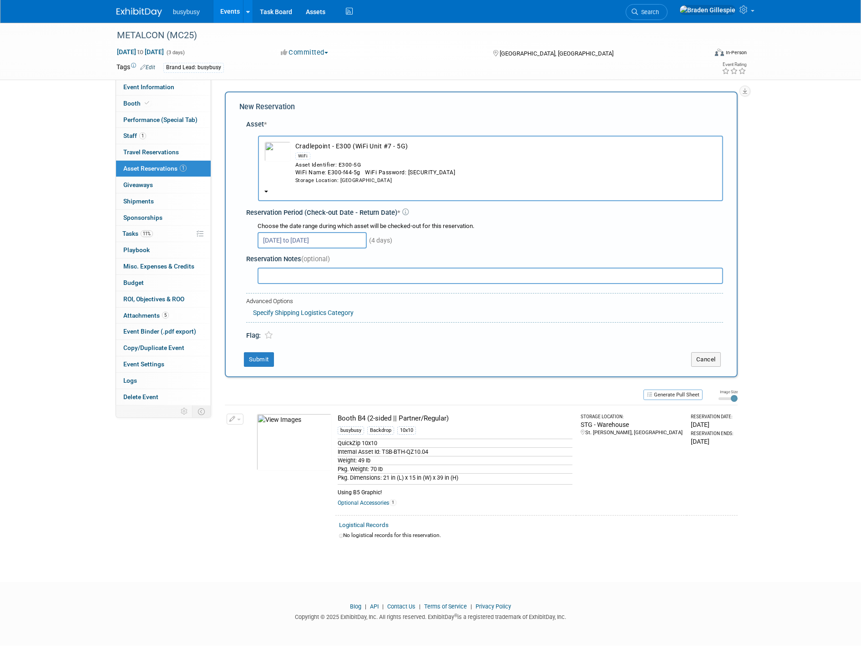
click at [266, 348] on div "New Reservation Asset * -- SELECT ASSET --" at bounding box center [481, 234] width 513 height 286
click at [264, 352] on button "Submit" at bounding box center [259, 359] width 30 height 15
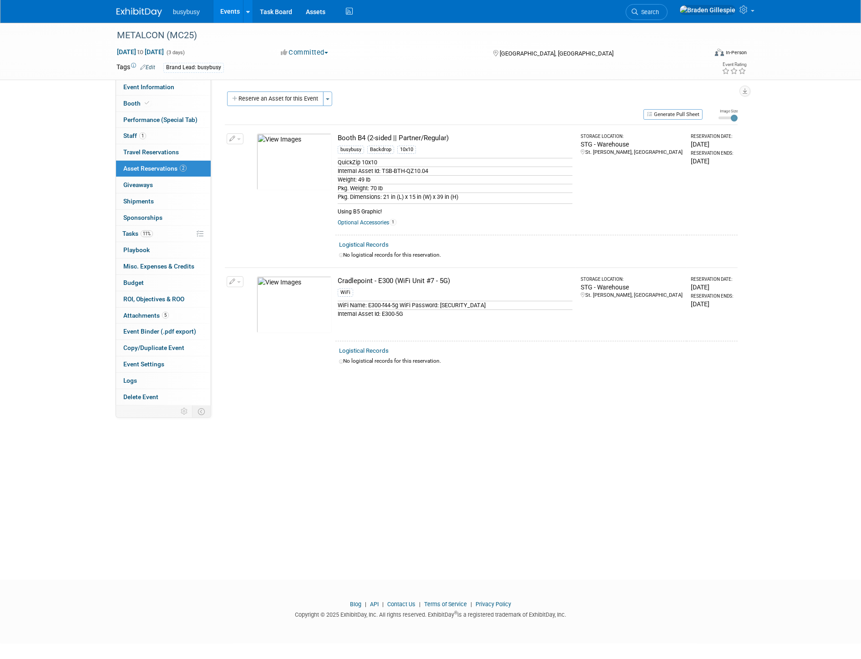
click at [141, 13] on img at bounding box center [138, 12] width 45 height 9
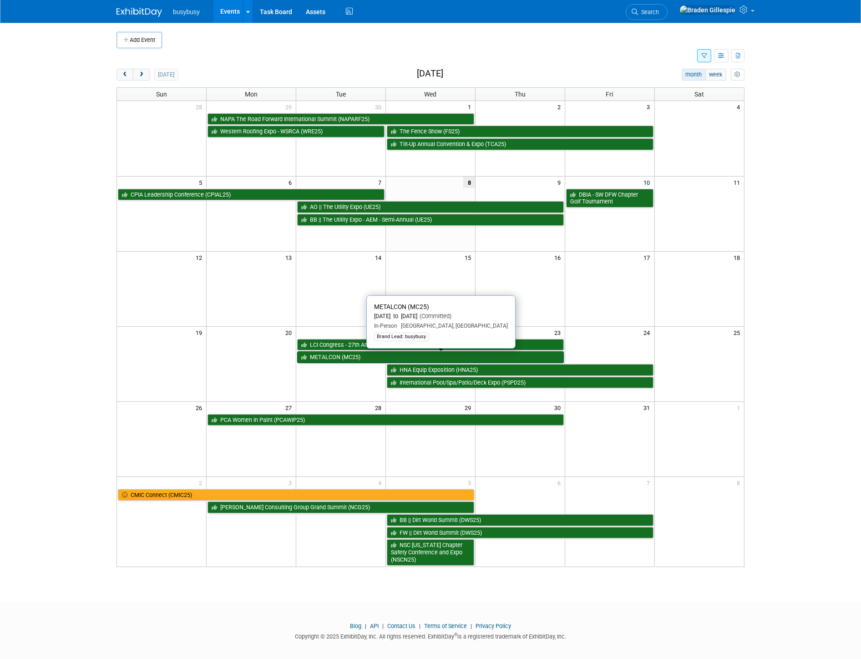
click at [380, 360] on link "METALCON (MC25)" at bounding box center [430, 357] width 267 height 12
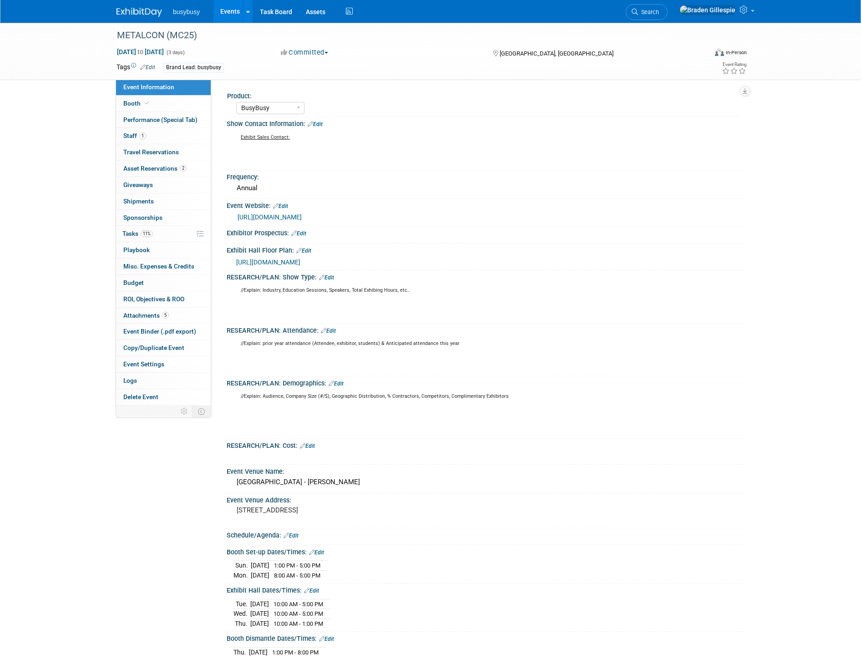
select select "BusyBusy"
click at [144, 111] on link "Booth" at bounding box center [163, 104] width 95 height 16
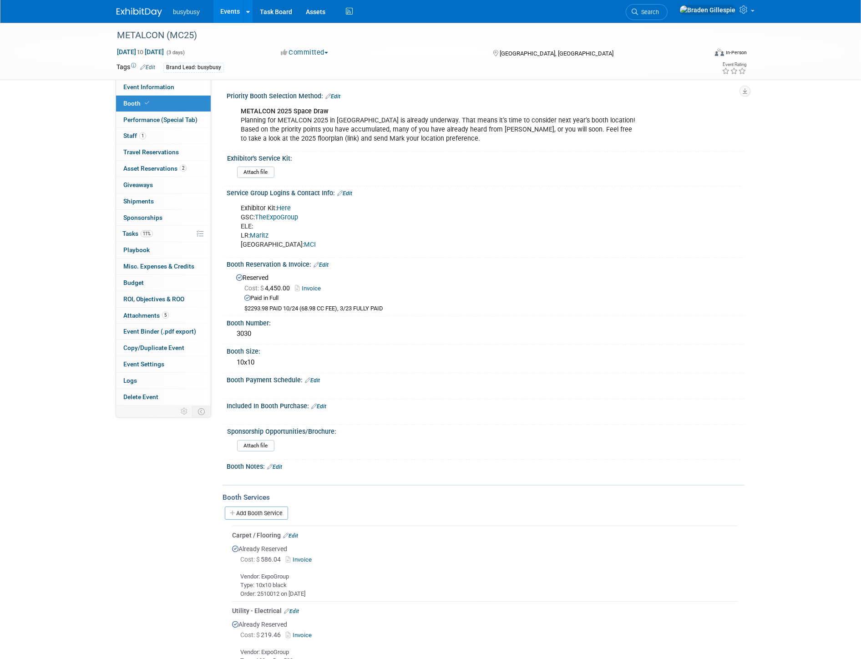
click at [273, 216] on link "TheExpoGroup" at bounding box center [276, 217] width 43 height 8
click at [317, 14] on link "Assets" at bounding box center [315, 11] width 33 height 23
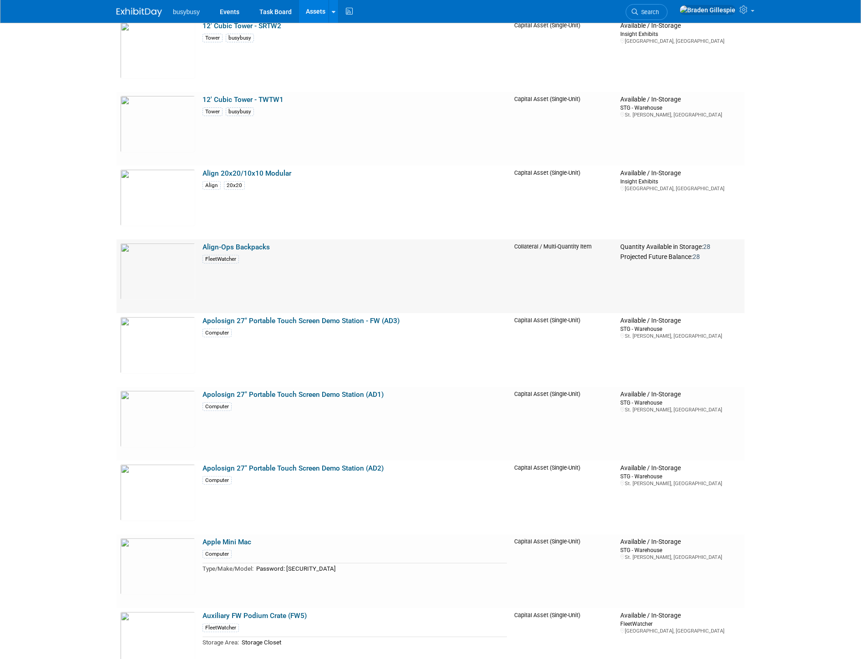
scroll to position [404, 0]
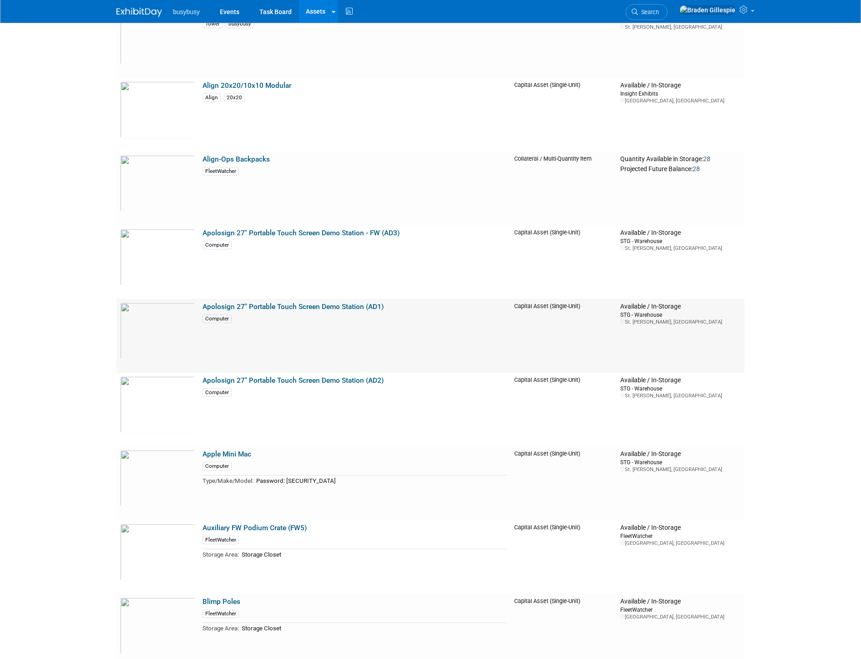
click at [738, 333] on td "Available / In-Storage STG - Warehouse St. George, UT" at bounding box center [680, 336] width 128 height 74
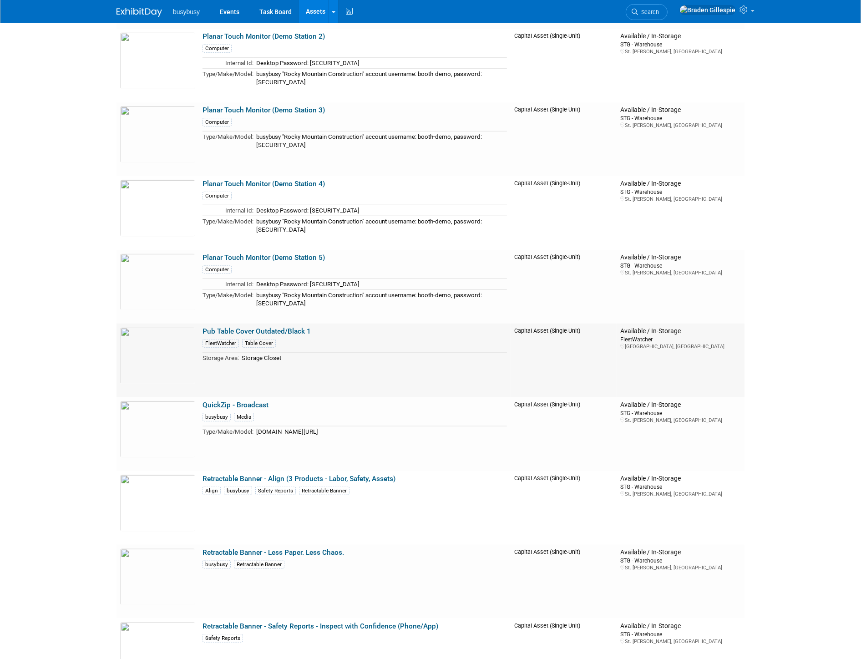
click at [257, 328] on link "Pub Table Cover Outdated/Black 1" at bounding box center [256, 331] width 108 height 8
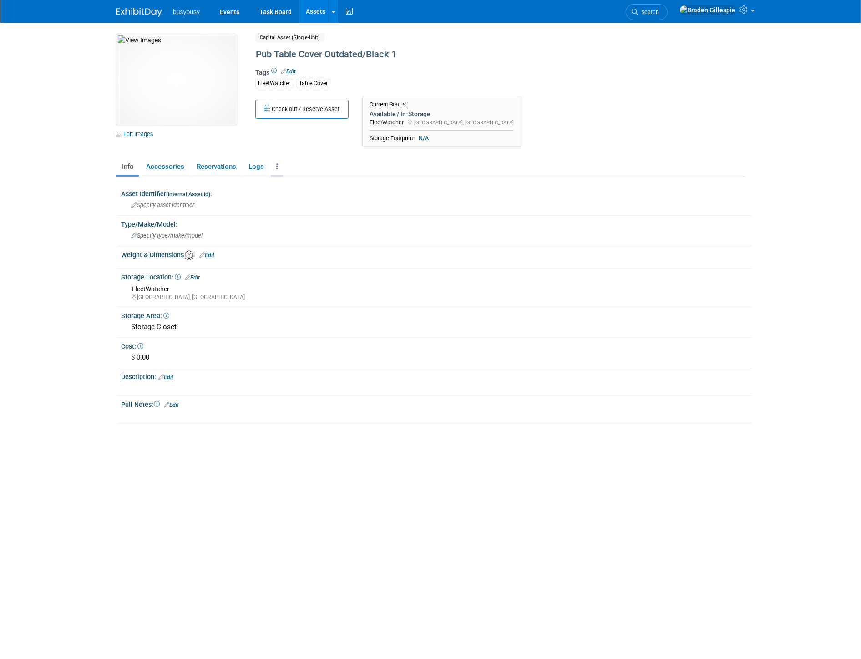
click at [271, 162] on link at bounding box center [277, 167] width 12 height 16
click at [311, 219] on link "Archive Asset" at bounding box center [310, 214] width 79 height 15
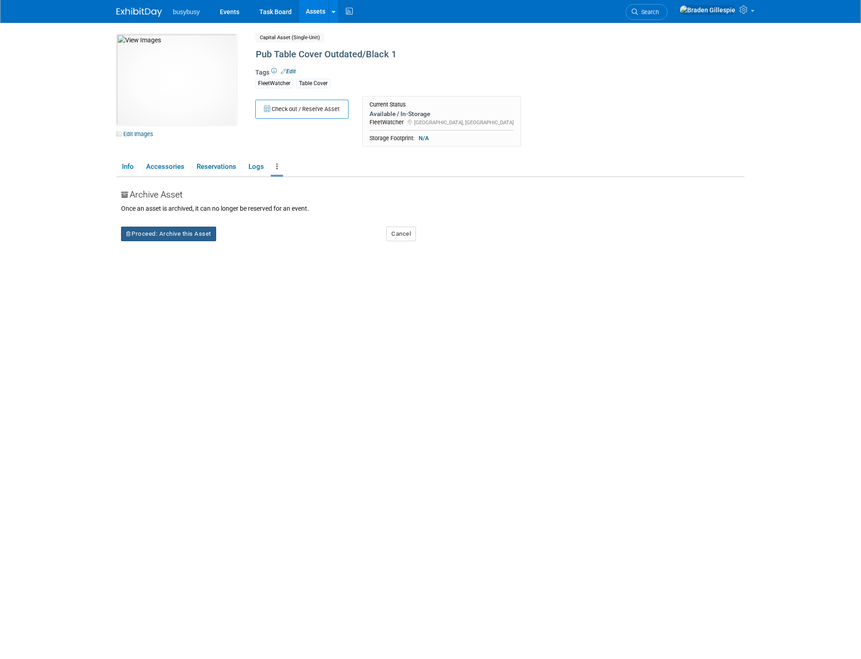
click at [208, 237] on button "Proceed: Archive this Asset" at bounding box center [168, 234] width 95 height 15
click at [242, 239] on icon at bounding box center [242, 240] width 6 height 6
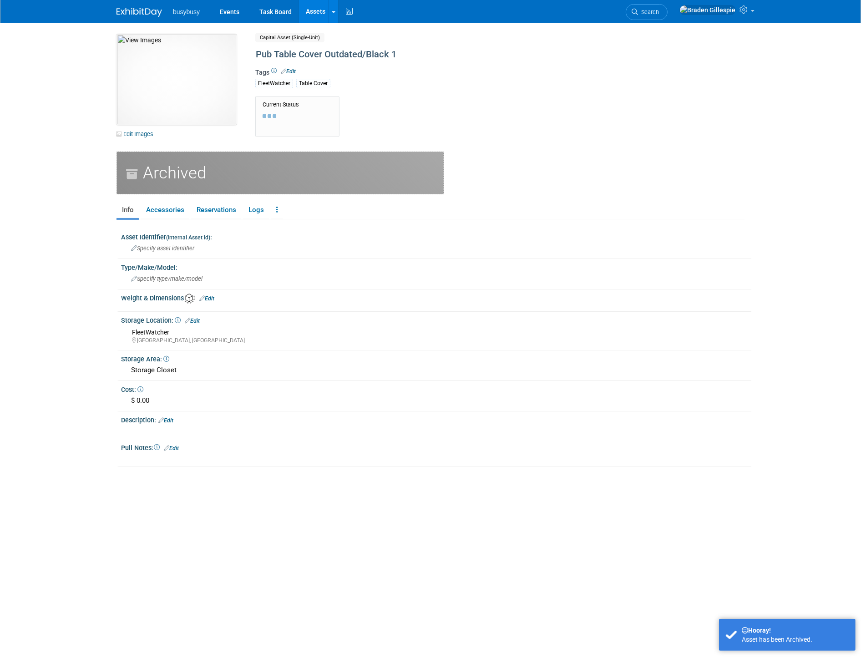
click at [320, 10] on link "Assets" at bounding box center [315, 11] width 33 height 23
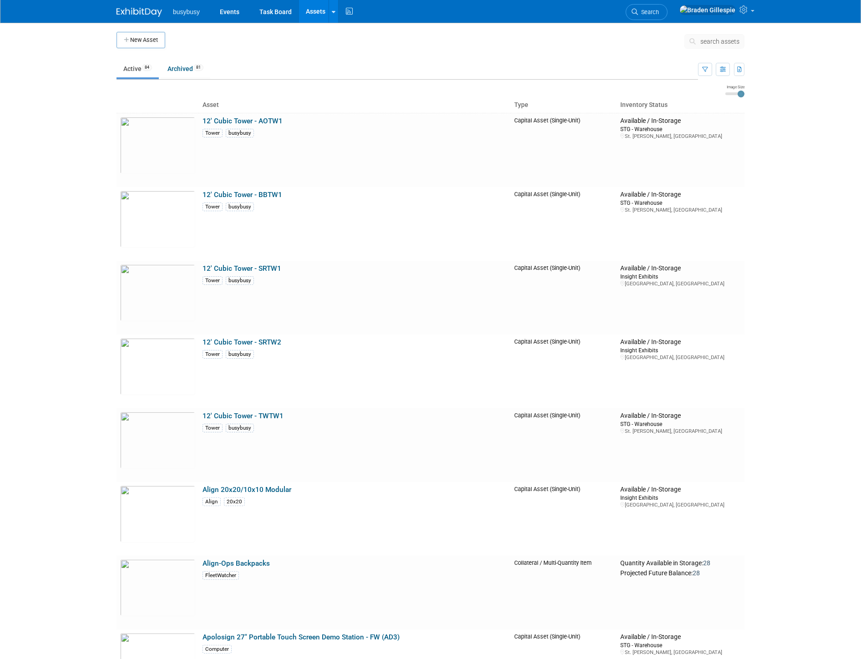
click at [551, 67] on ul "Active 84 Archived 81" at bounding box center [406, 69] width 581 height 20
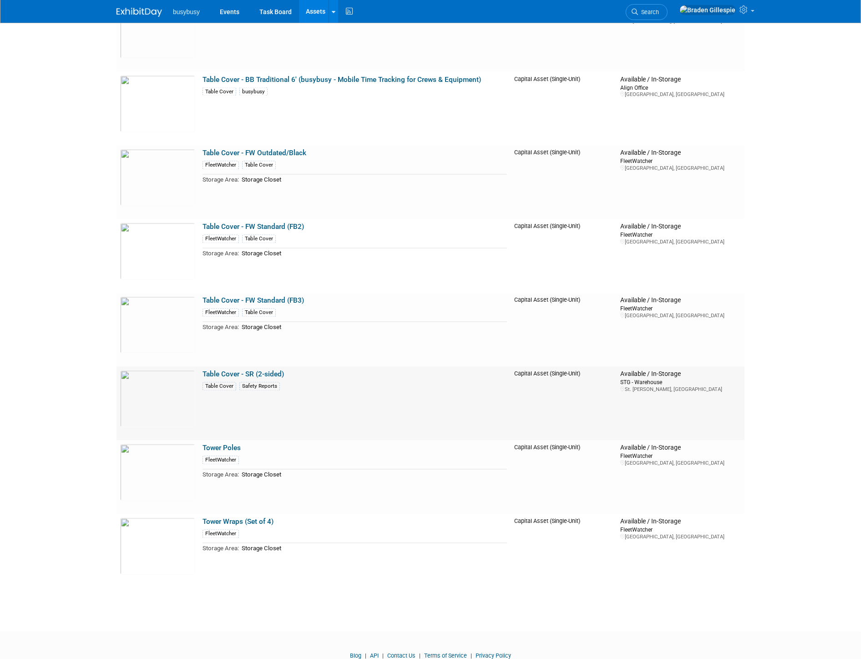
scroll to position [5750, 0]
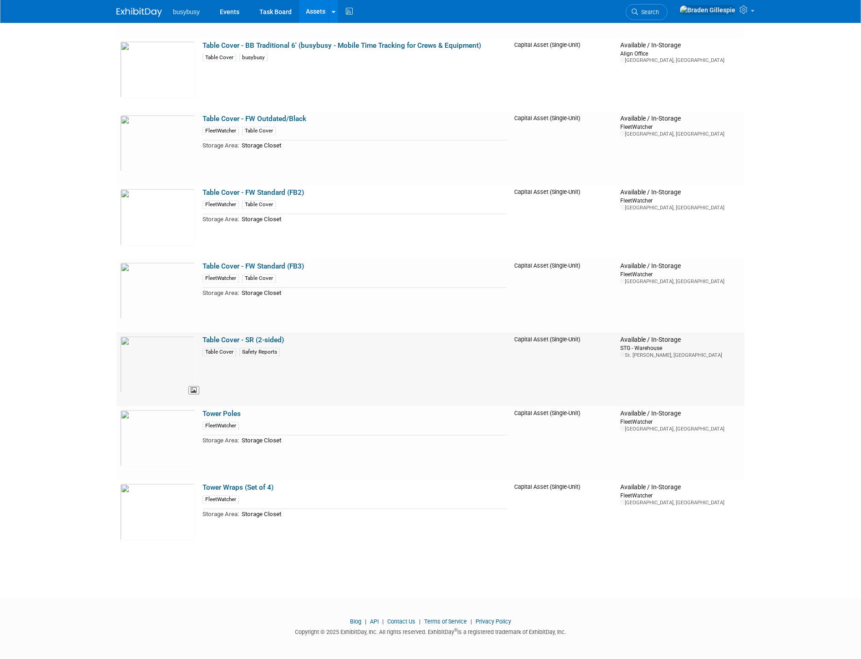
click at [161, 367] on img at bounding box center [157, 364] width 75 height 57
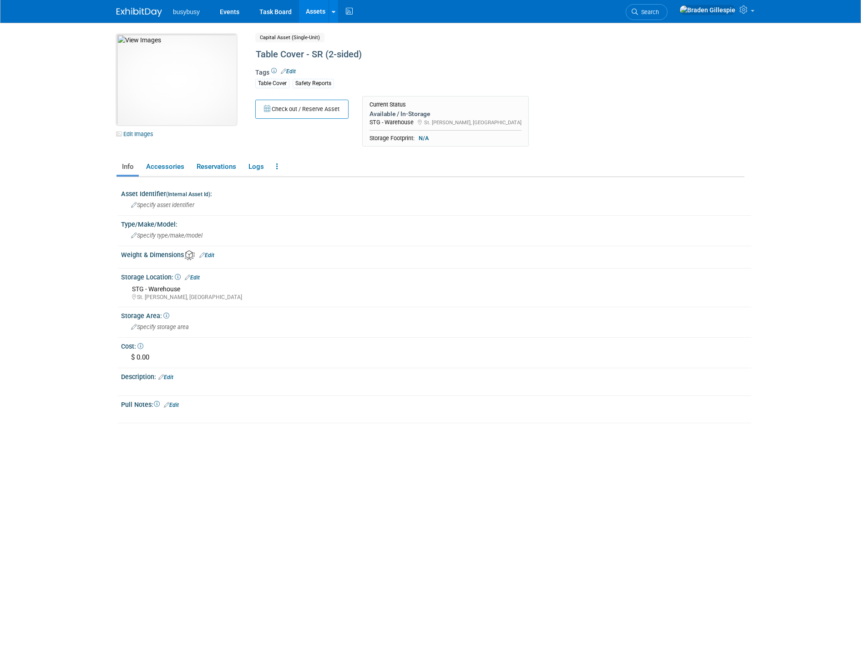
click at [210, 89] on img at bounding box center [176, 79] width 120 height 91
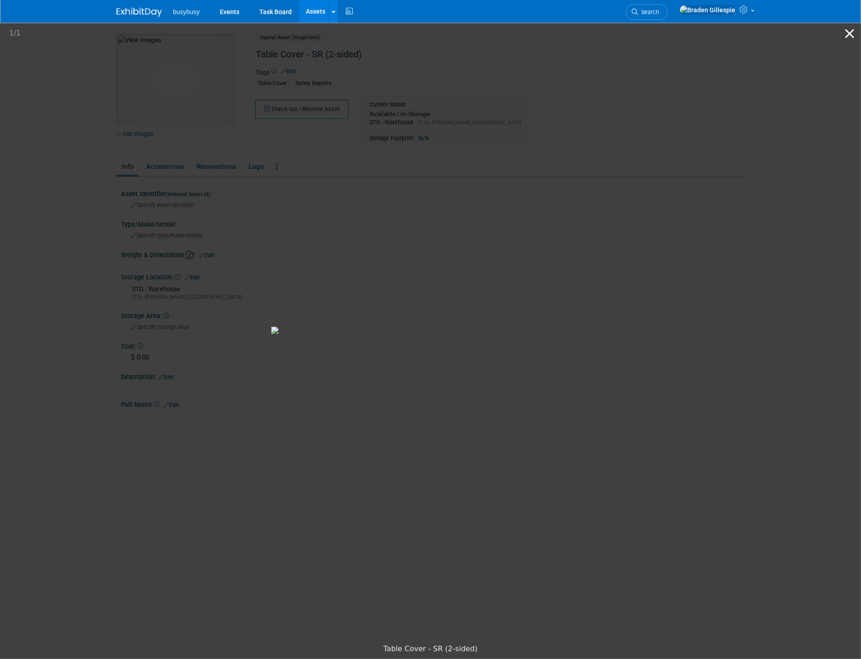
click at [849, 35] on button "Close gallery" at bounding box center [849, 33] width 23 height 21
